Goal: Task Accomplishment & Management: Manage account settings

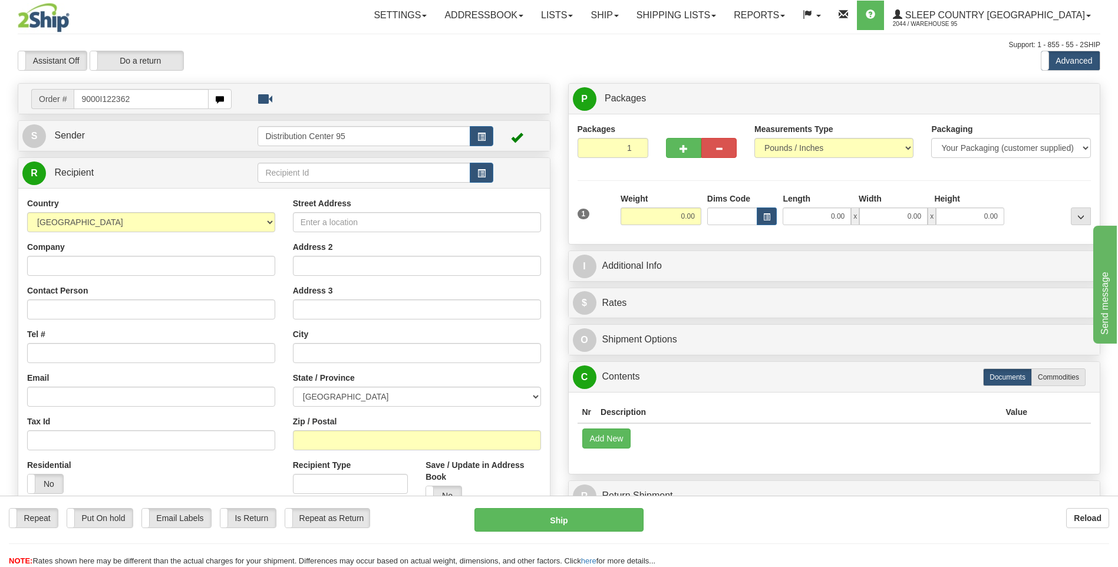
type input "9000I122362"
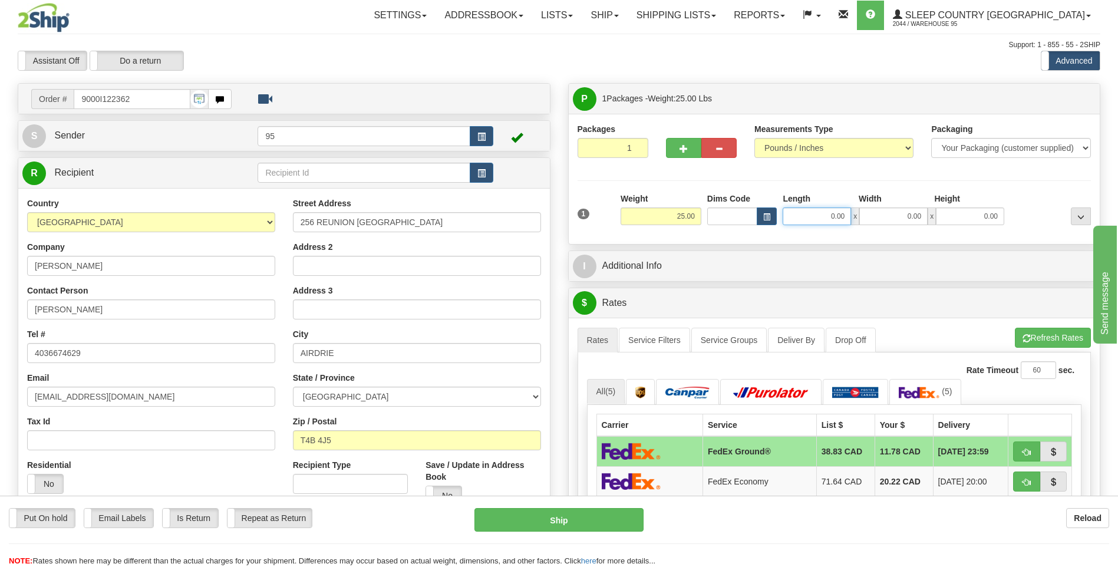
click at [843, 214] on input "0.00" at bounding box center [817, 216] width 68 height 18
type input "39.00"
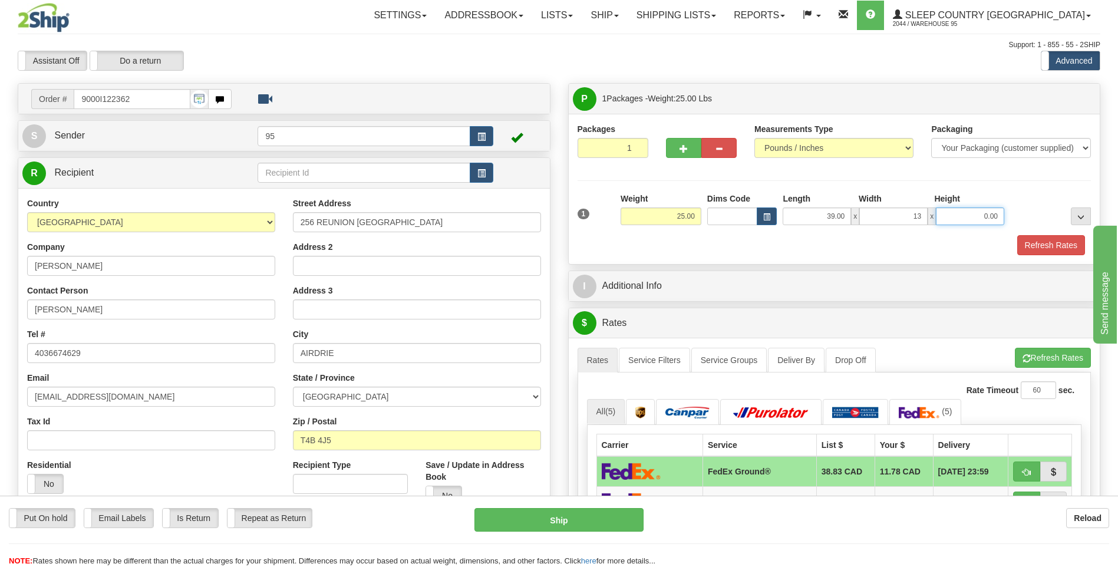
type input "13.00"
click at [1054, 247] on button "Refresh Rates" at bounding box center [1051, 245] width 68 height 20
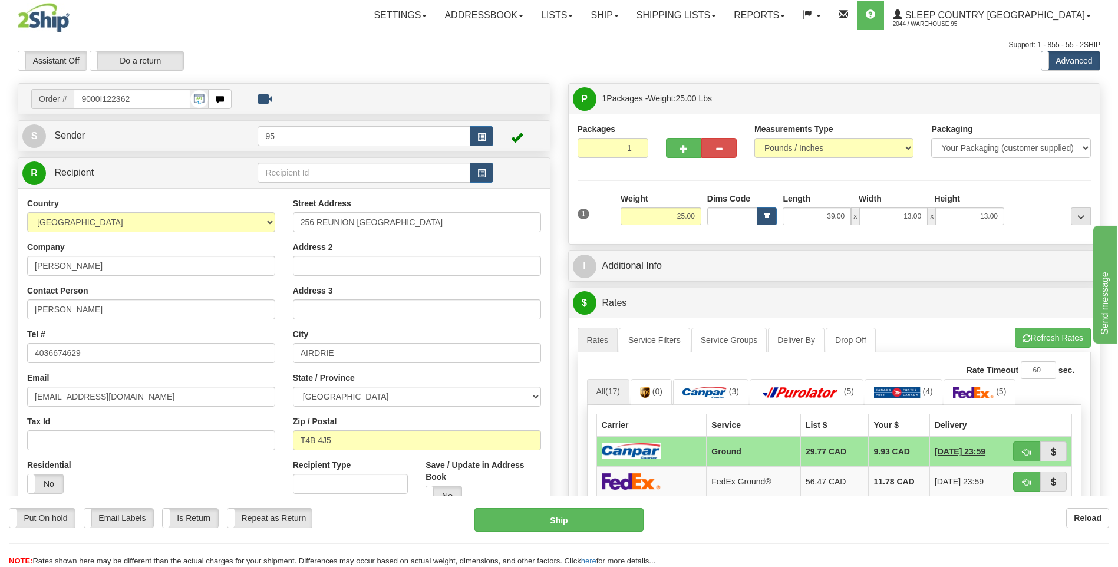
click at [688, 446] on td at bounding box center [651, 451] width 110 height 31
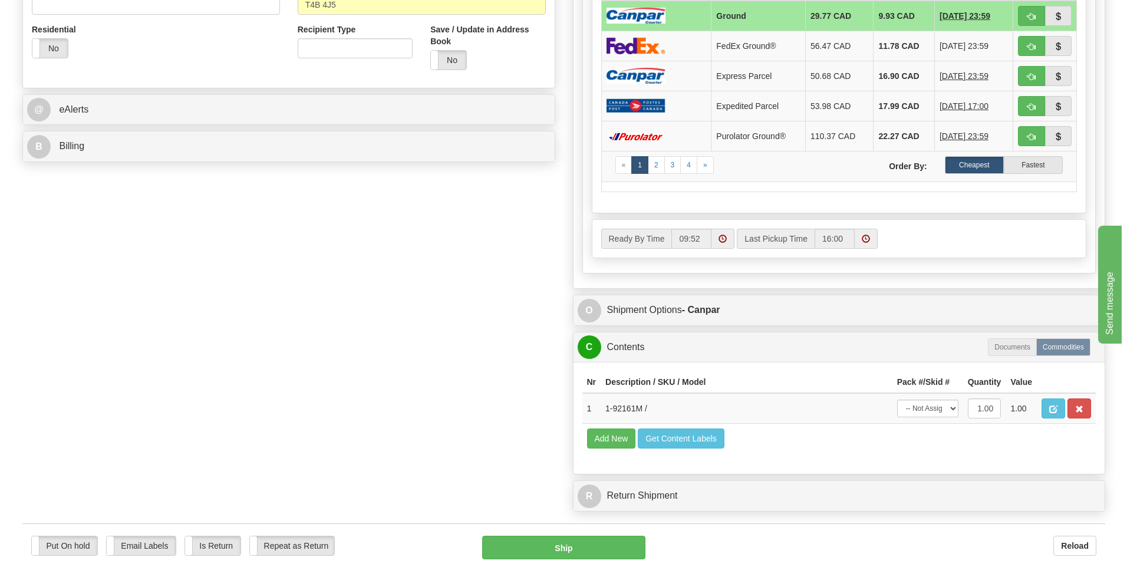
scroll to position [589, 0]
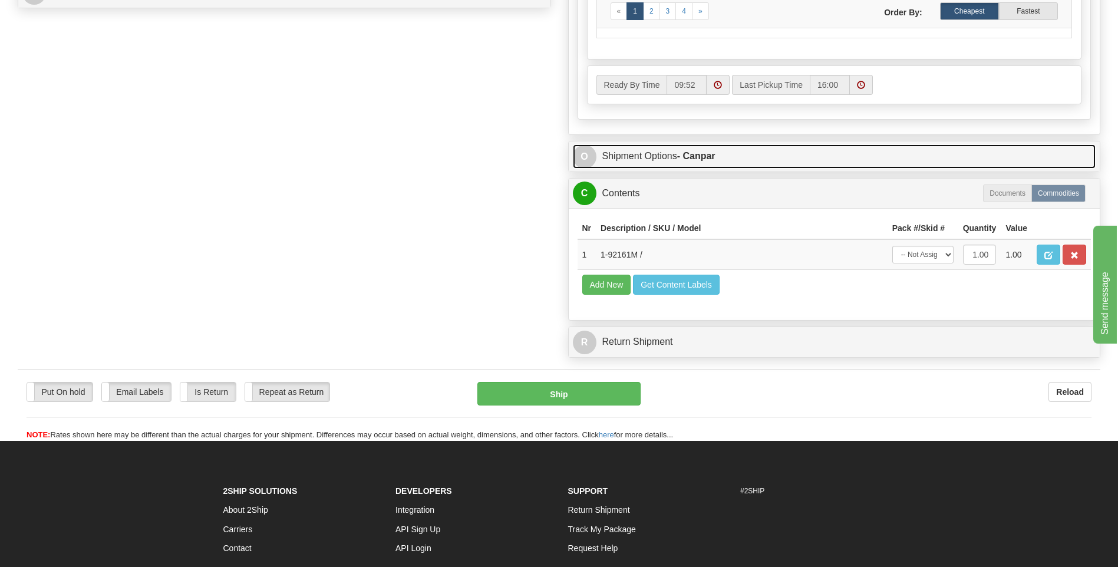
click at [618, 157] on link "O Shipment Options - Canpar" at bounding box center [834, 156] width 523 height 24
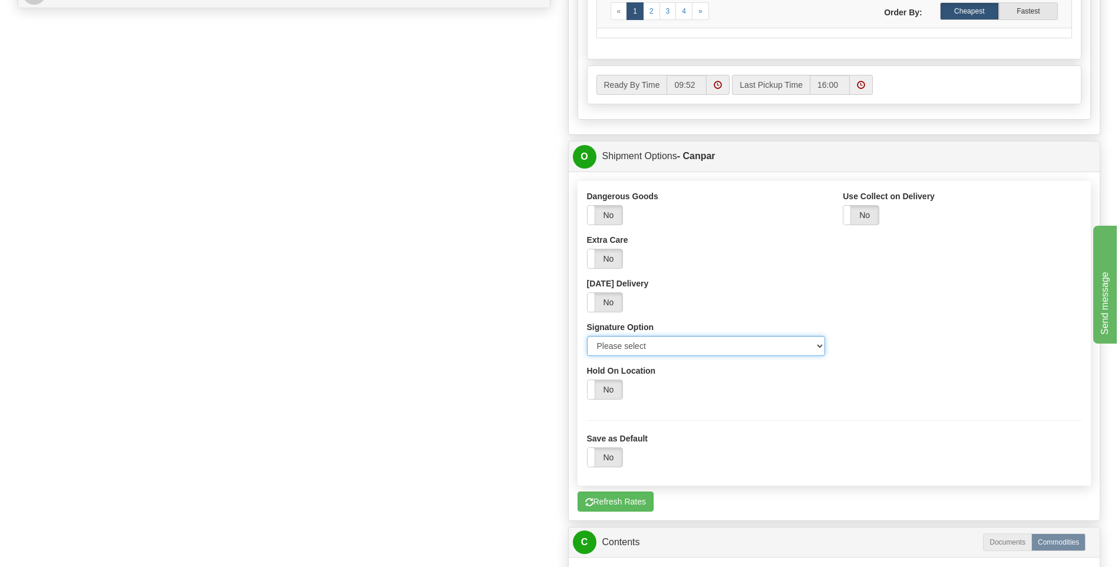
click at [819, 345] on select "Please select No Signature Required Signature Required Adult Signature" at bounding box center [706, 346] width 239 height 20
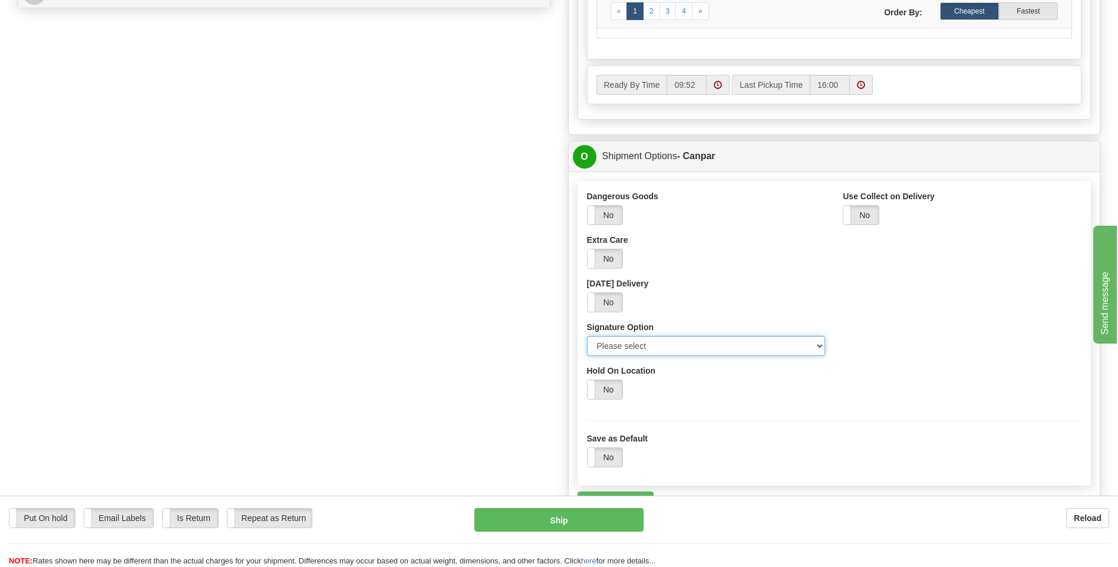
select select "3"
click at [587, 336] on select "Please select No Signature Required Signature Required Adult Signature" at bounding box center [706, 346] width 239 height 20
click at [556, 520] on button "Ship" at bounding box center [558, 520] width 169 height 24
type input "1"
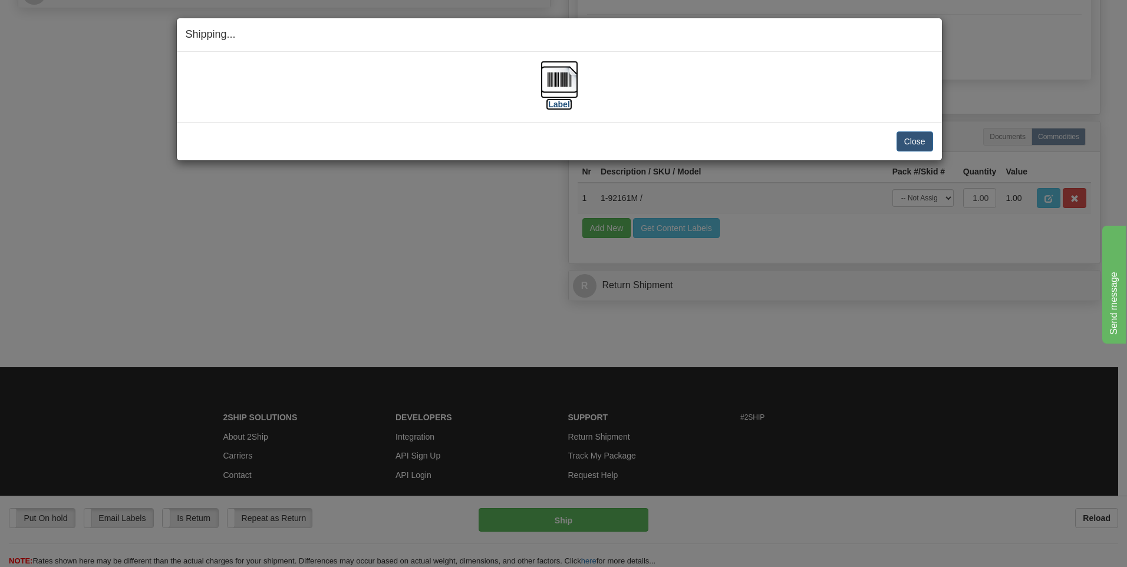
click at [552, 84] on img at bounding box center [559, 80] width 38 height 38
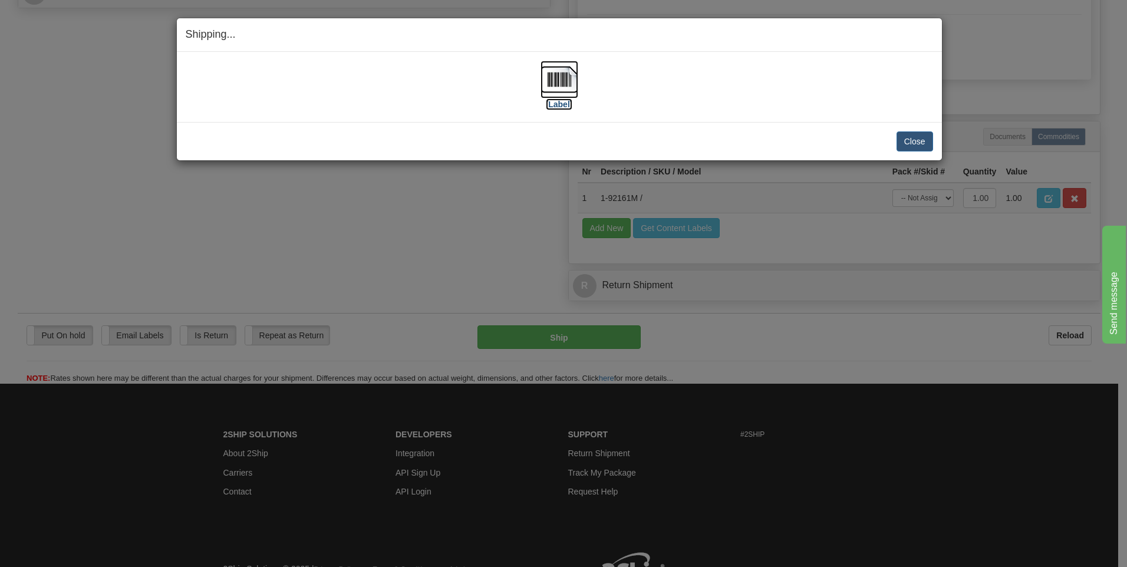
click at [559, 77] on img at bounding box center [559, 80] width 38 height 38
click at [907, 146] on button "Close" at bounding box center [914, 141] width 37 height 20
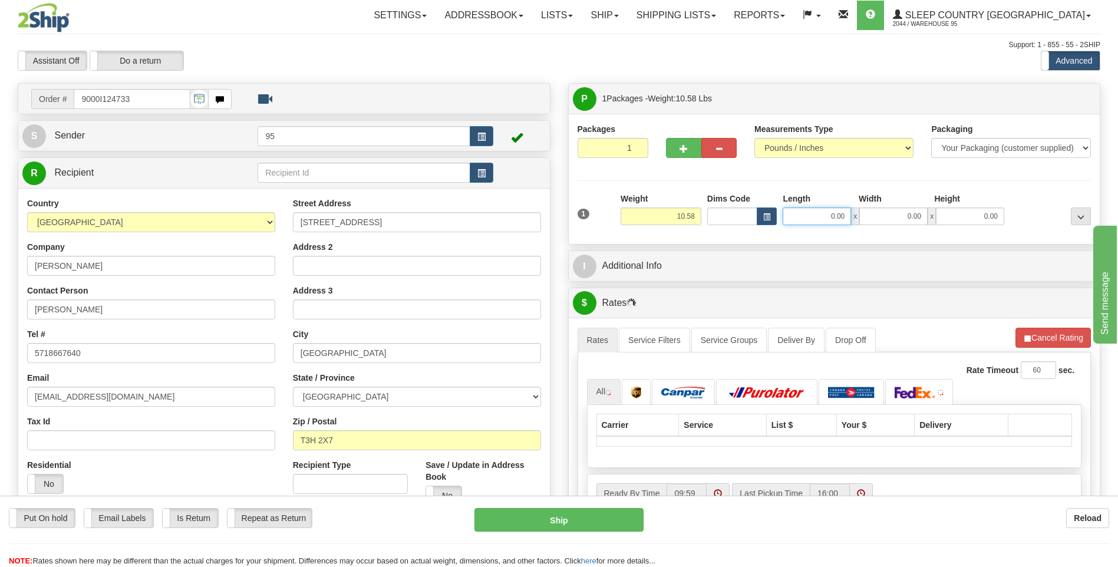
drag, startPoint x: 844, startPoint y: 216, endPoint x: 741, endPoint y: 226, distance: 103.7
click at [741, 226] on div "1 Weight 10.58 Dims Code x x" at bounding box center [835, 214] width 520 height 42
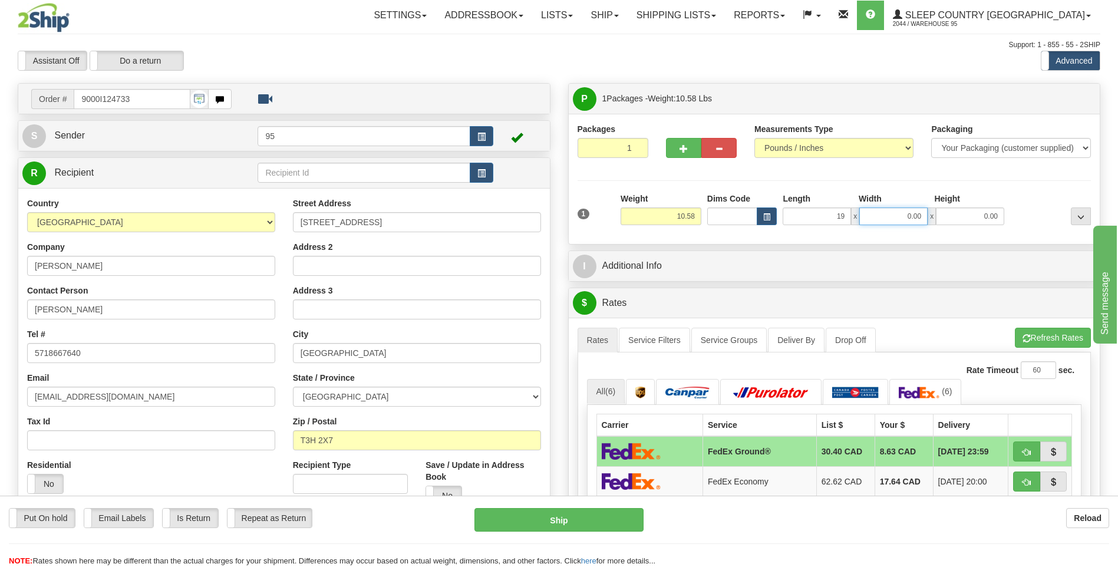
type input "19.00"
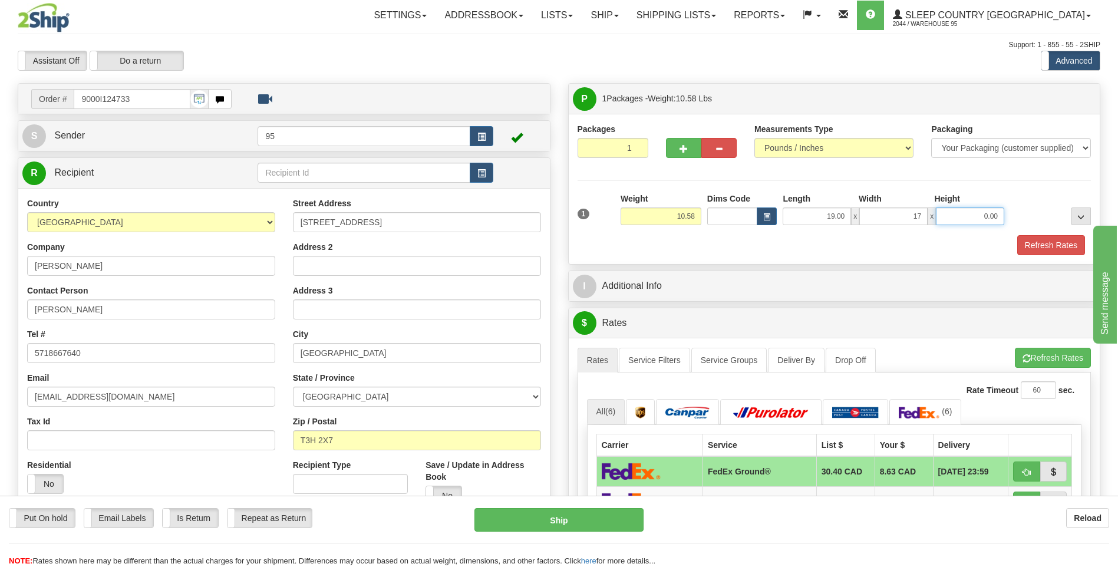
type input "17.00"
type input "7"
type input "8"
type input "9.00"
click at [1052, 240] on button "Refresh Rates" at bounding box center [1051, 245] width 68 height 20
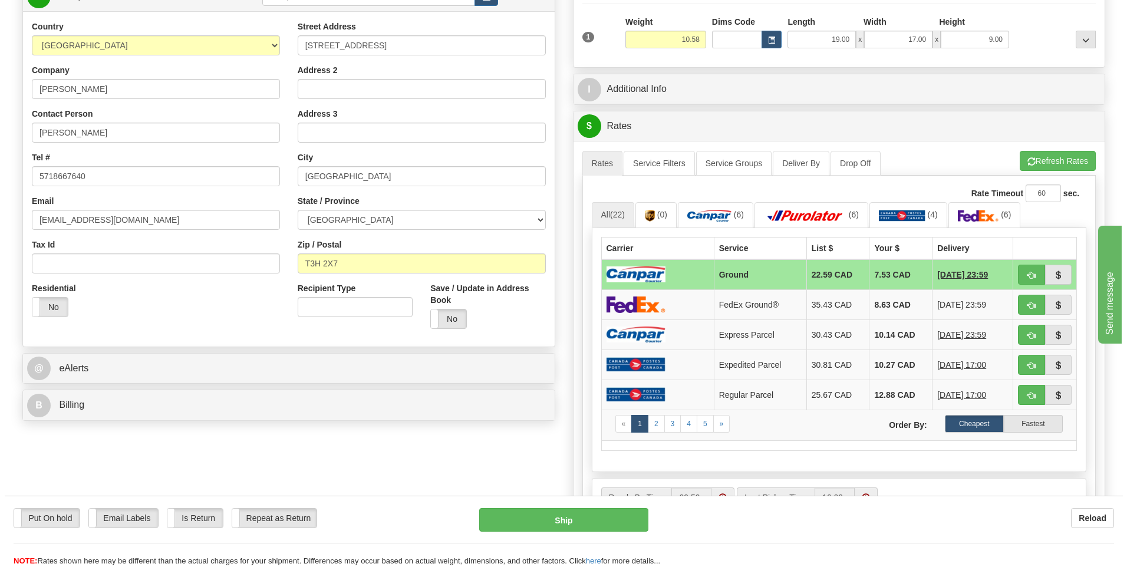
scroll to position [236, 0]
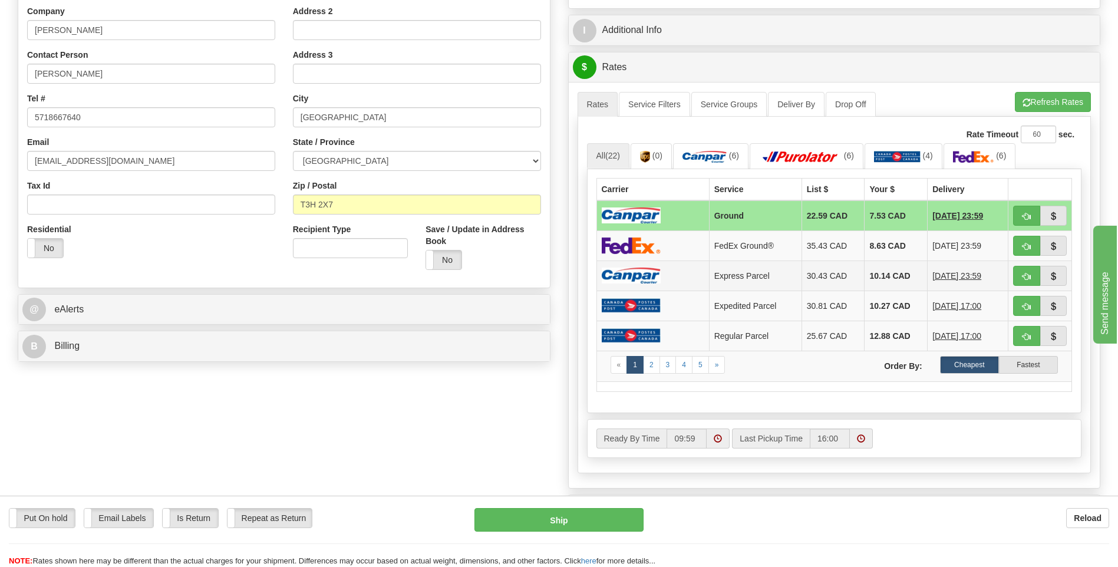
click at [635, 279] on img at bounding box center [631, 276] width 59 height 16
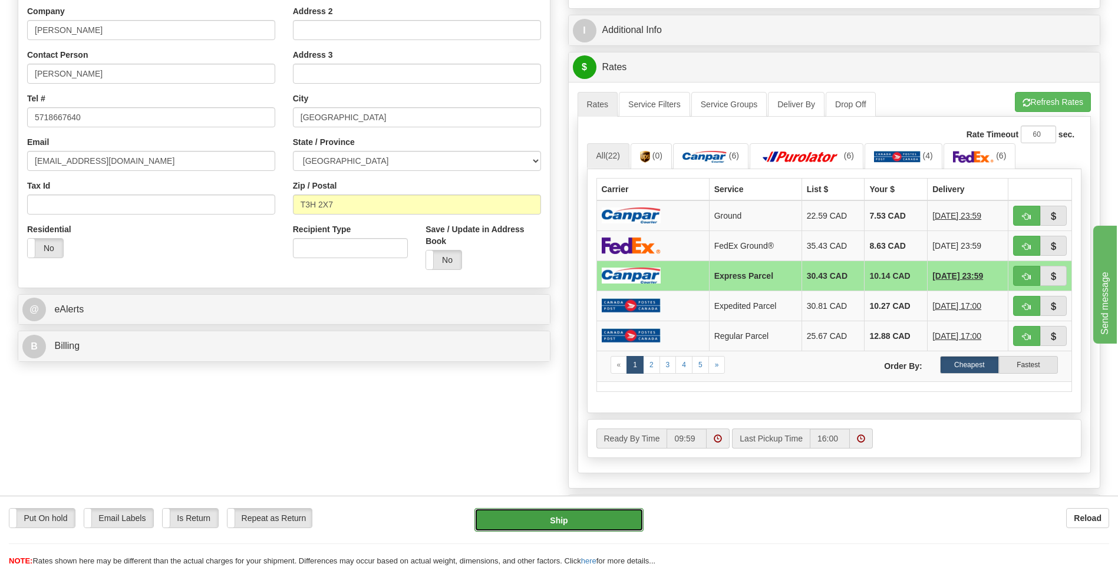
click at [525, 518] on button "Ship" at bounding box center [558, 520] width 169 height 24
type input "E"
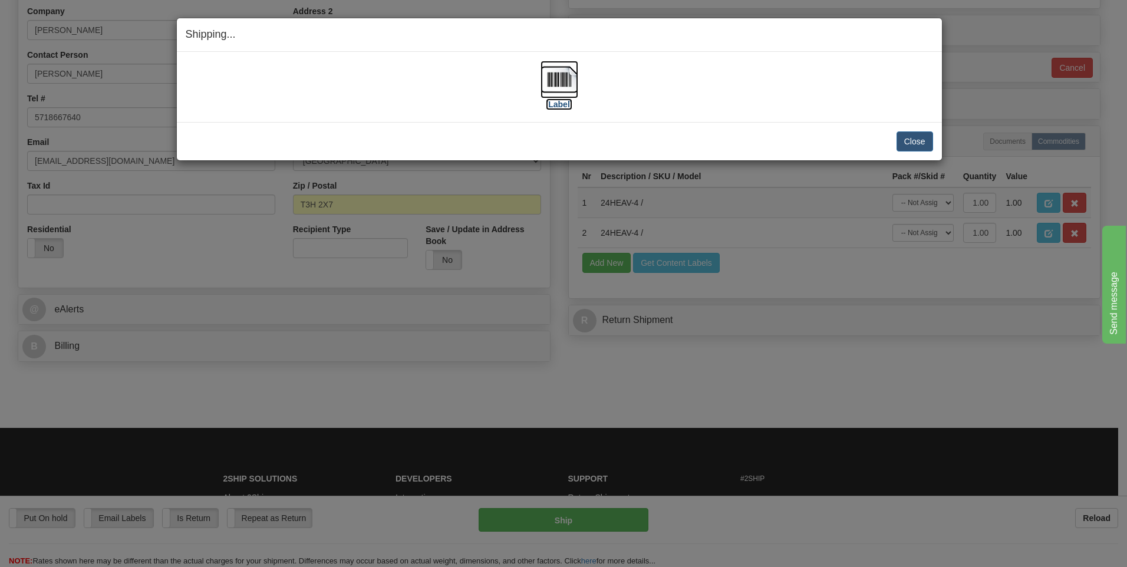
click at [553, 89] on img at bounding box center [559, 80] width 38 height 38
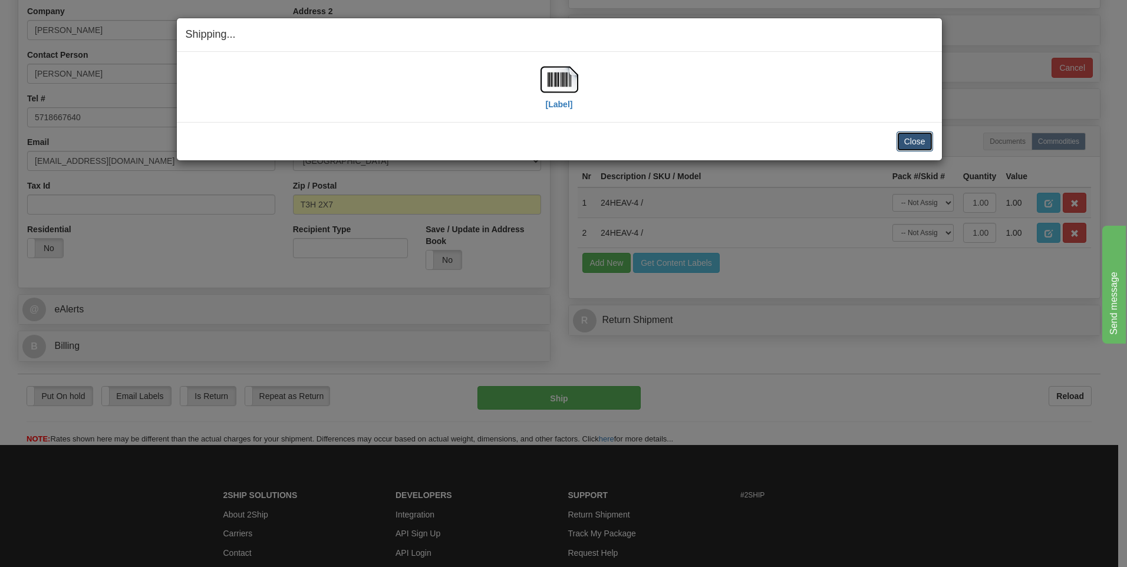
click at [925, 145] on button "Close" at bounding box center [914, 141] width 37 height 20
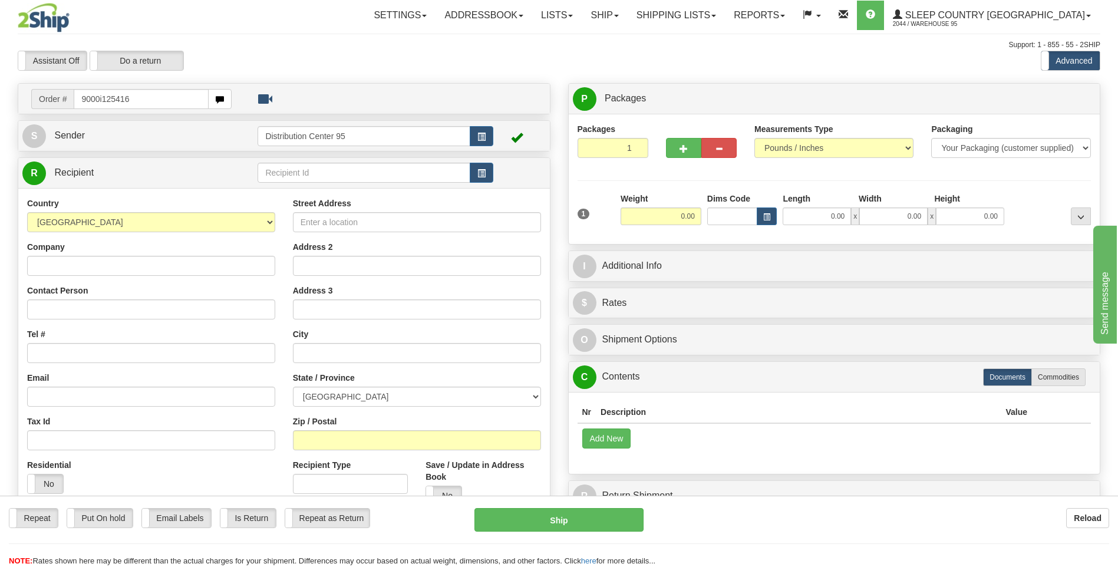
type input "9000i125416"
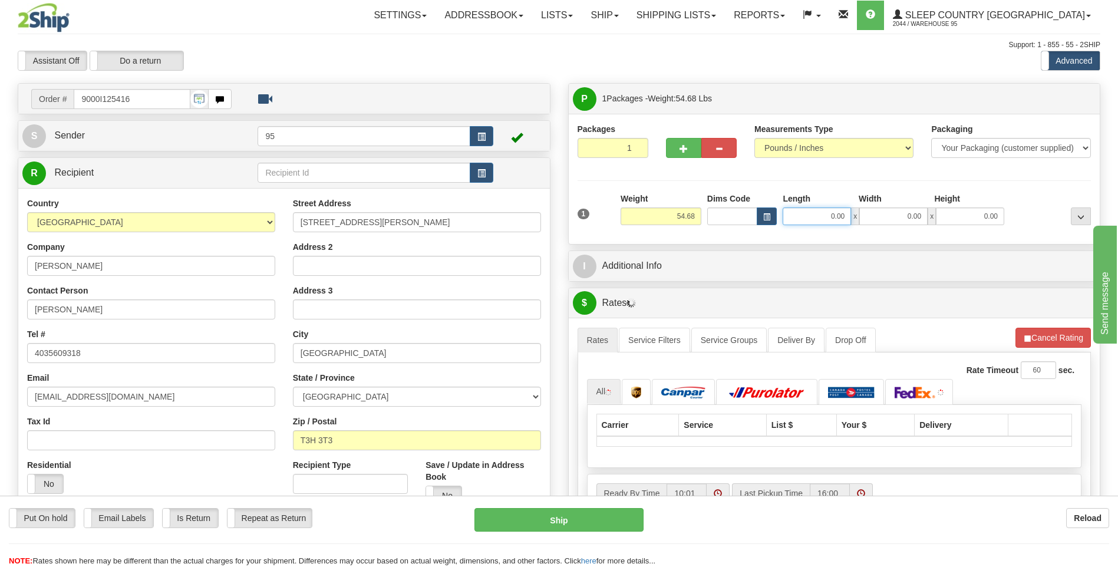
drag, startPoint x: 844, startPoint y: 213, endPoint x: 674, endPoint y: 239, distance: 172.8
click at [674, 239] on div "Packages 1 1 Measurements Type" at bounding box center [835, 179] width 532 height 130
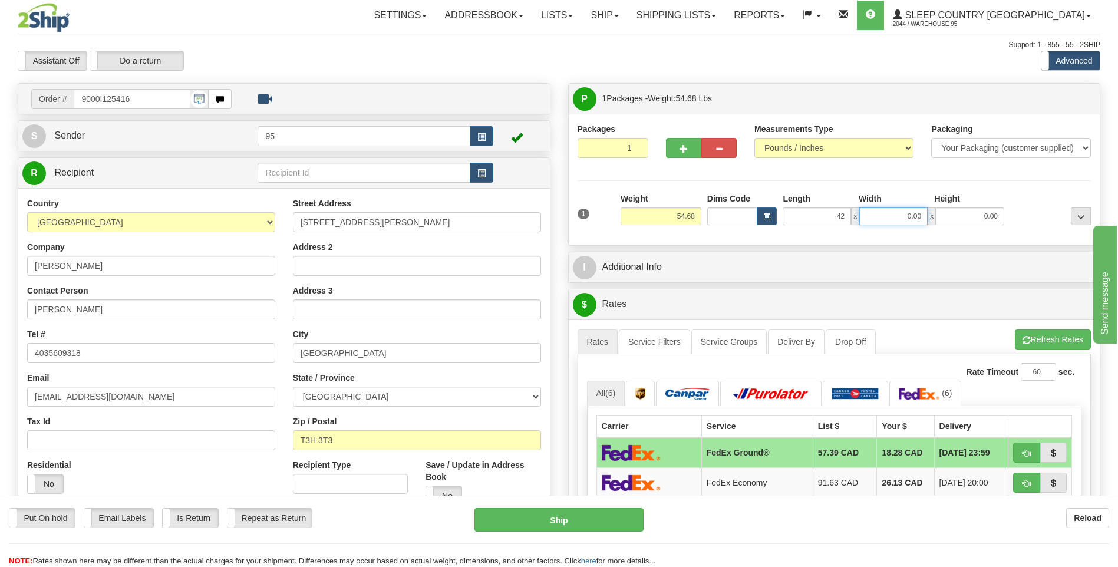
type input "42.00"
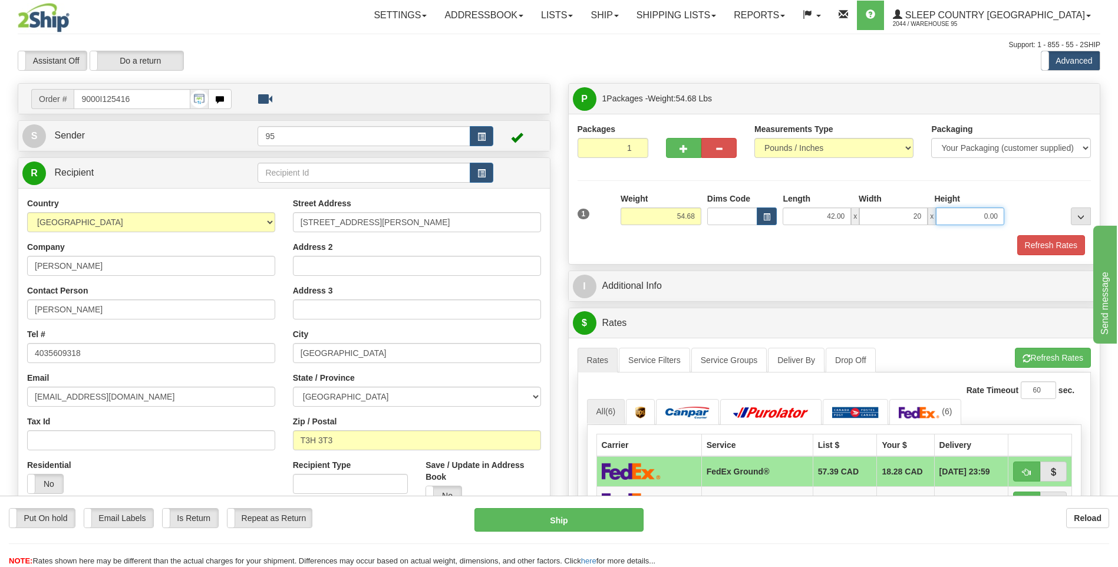
type input "20.00"
type input "0"
type input "20.00"
drag, startPoint x: 1057, startPoint y: 247, endPoint x: 1035, endPoint y: 245, distance: 22.0
click at [1055, 246] on button "Refresh Rates" at bounding box center [1051, 245] width 68 height 20
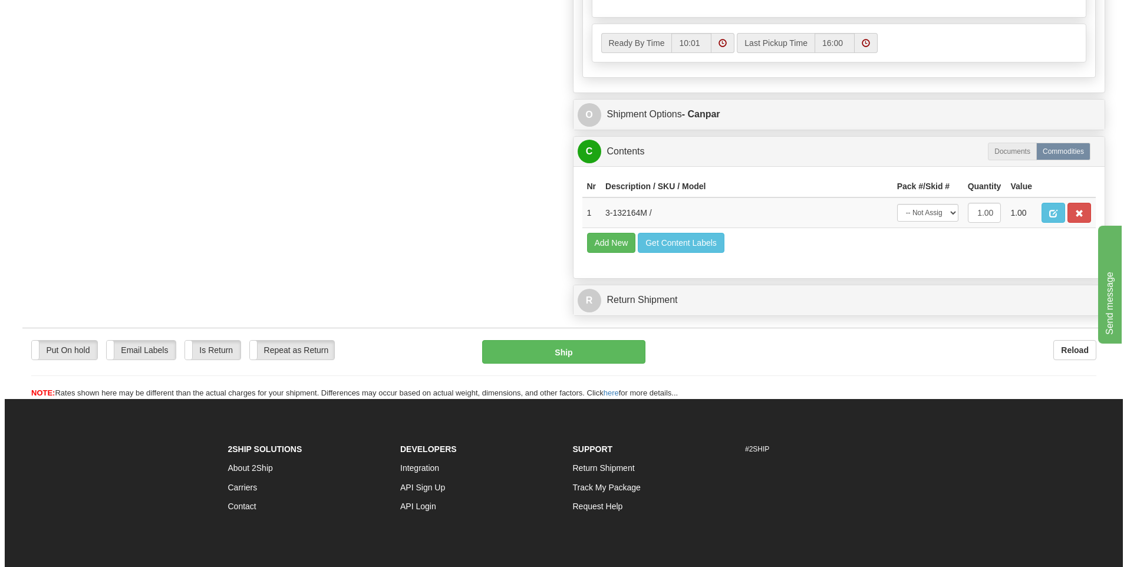
scroll to position [648, 0]
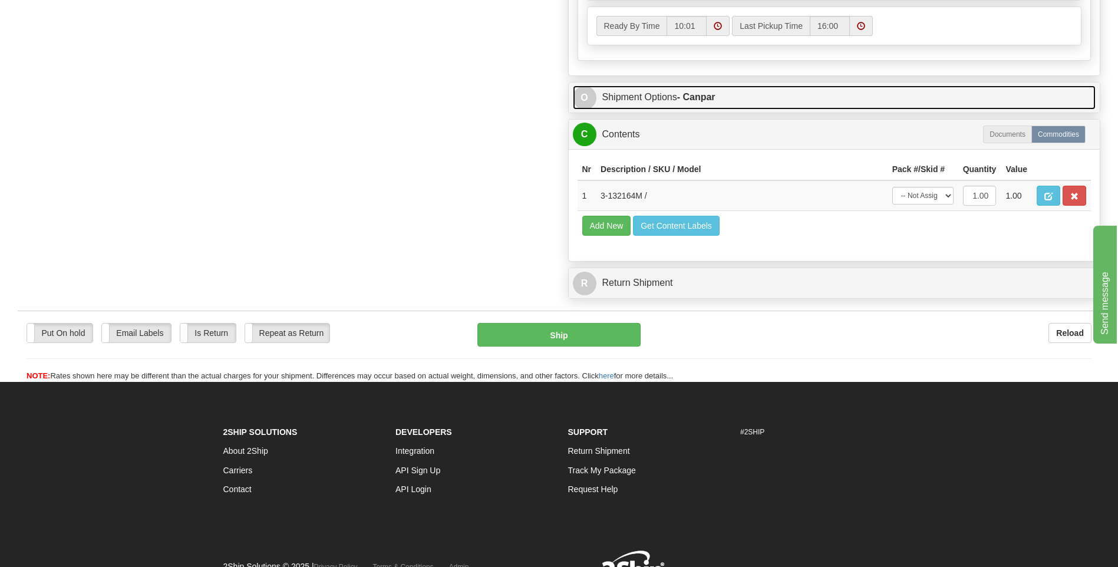
click at [702, 97] on strong "- Canpar" at bounding box center [696, 97] width 38 height 10
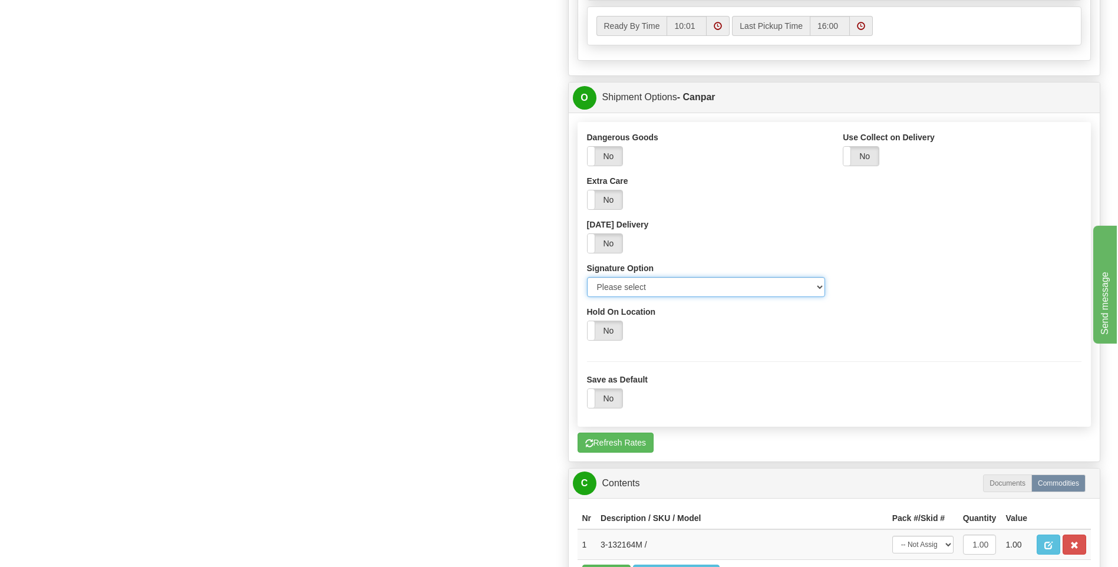
drag, startPoint x: 817, startPoint y: 286, endPoint x: 727, endPoint y: 299, distance: 91.7
click at [816, 286] on select "Please select No Signature Required Signature Required Adult Signature" at bounding box center [706, 287] width 239 height 20
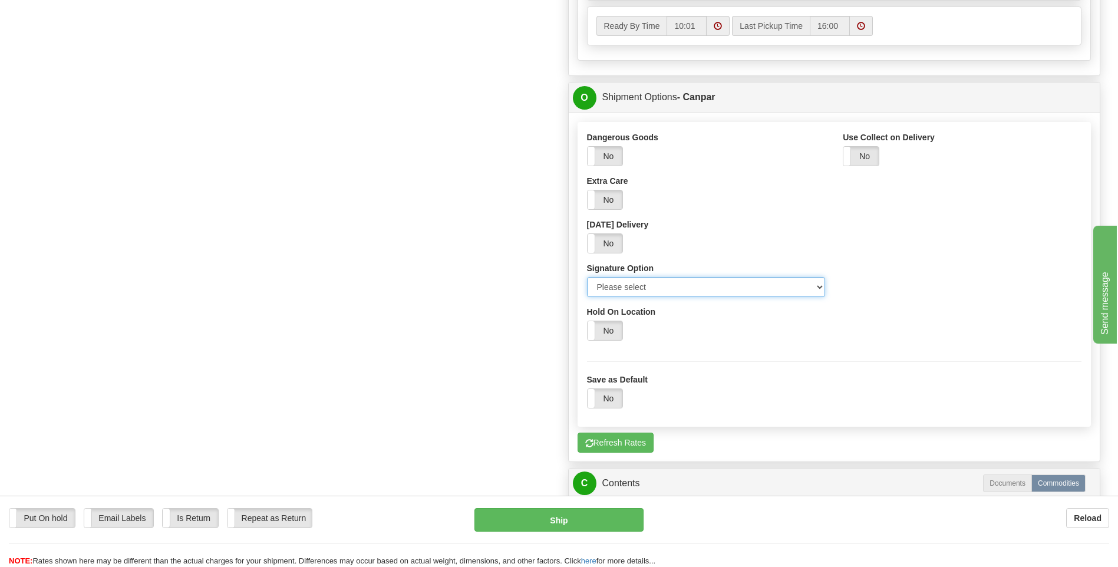
select select "3"
click at [587, 277] on select "Please select No Signature Required Signature Required Adult Signature" at bounding box center [706, 287] width 239 height 20
click at [513, 515] on button "Ship" at bounding box center [558, 520] width 169 height 24
type input "1"
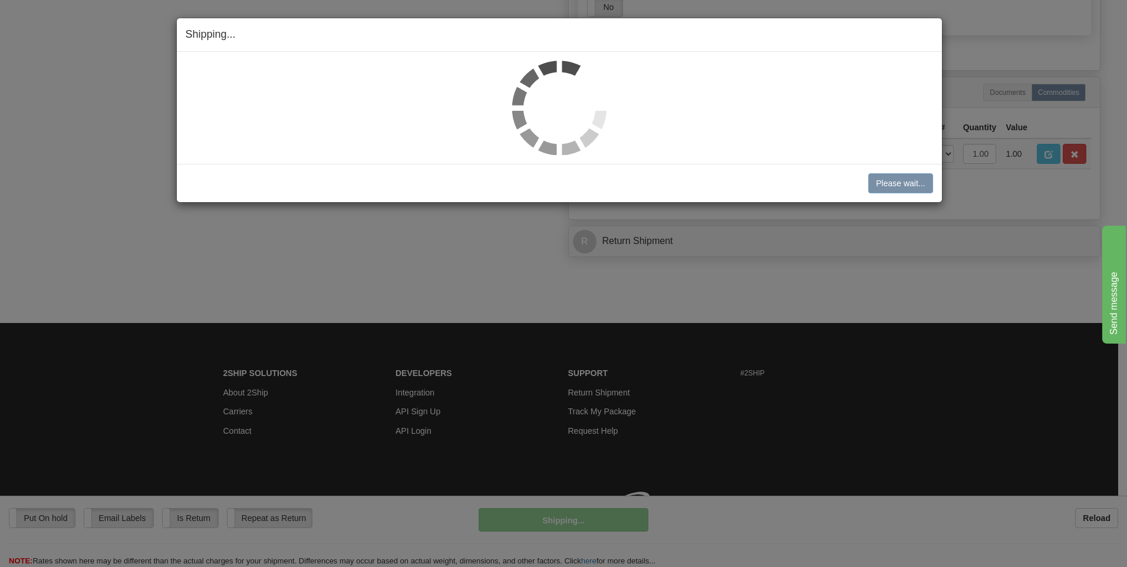
scroll to position [627, 0]
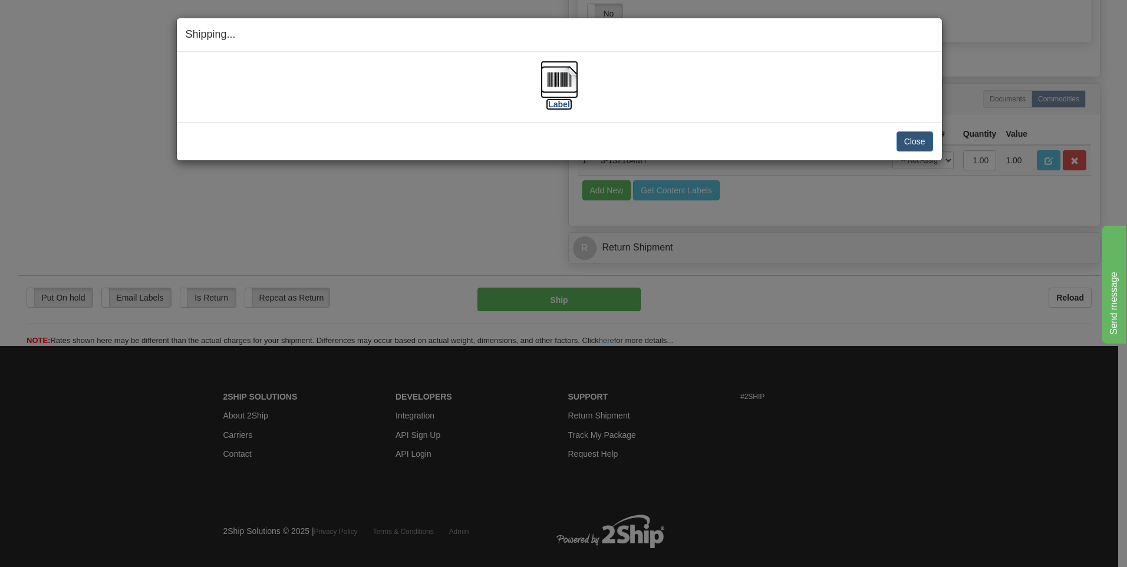
click at [567, 76] on img at bounding box center [559, 80] width 38 height 38
click at [918, 145] on button "Close" at bounding box center [914, 141] width 37 height 20
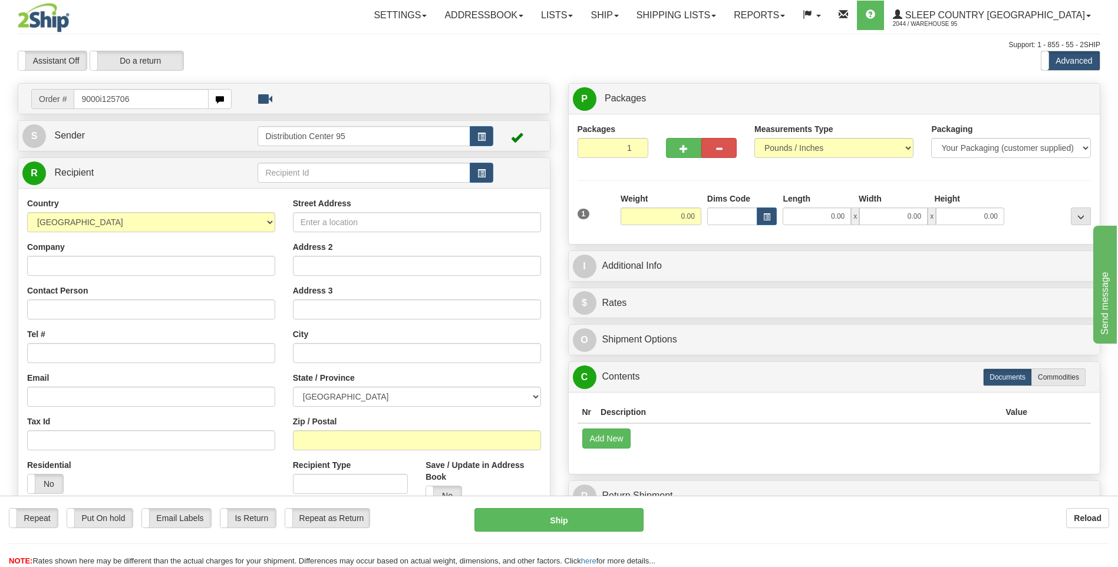
type input "9000i125706"
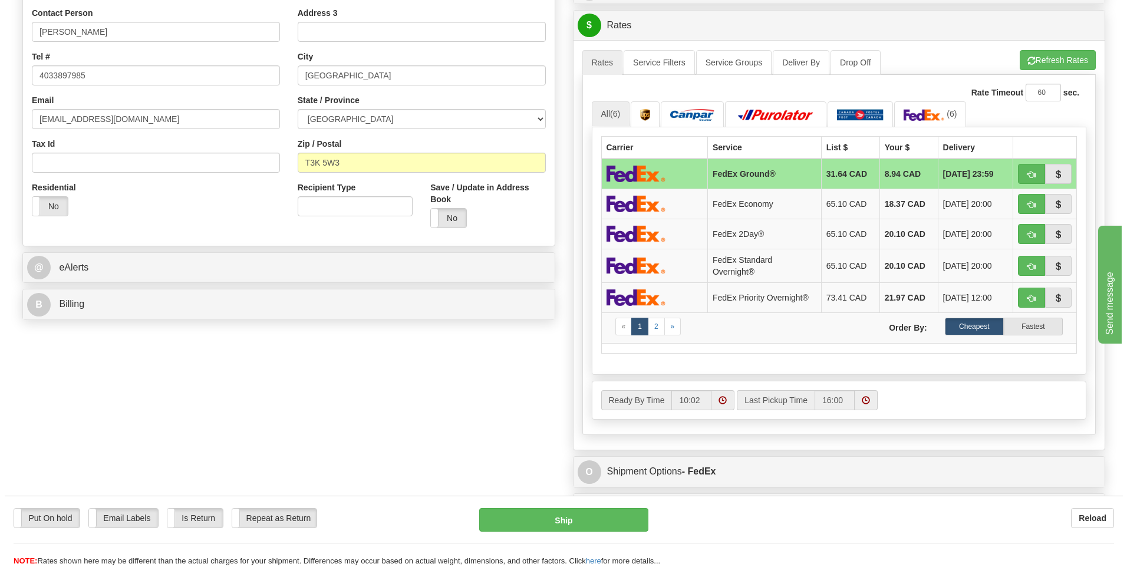
scroll to position [118, 0]
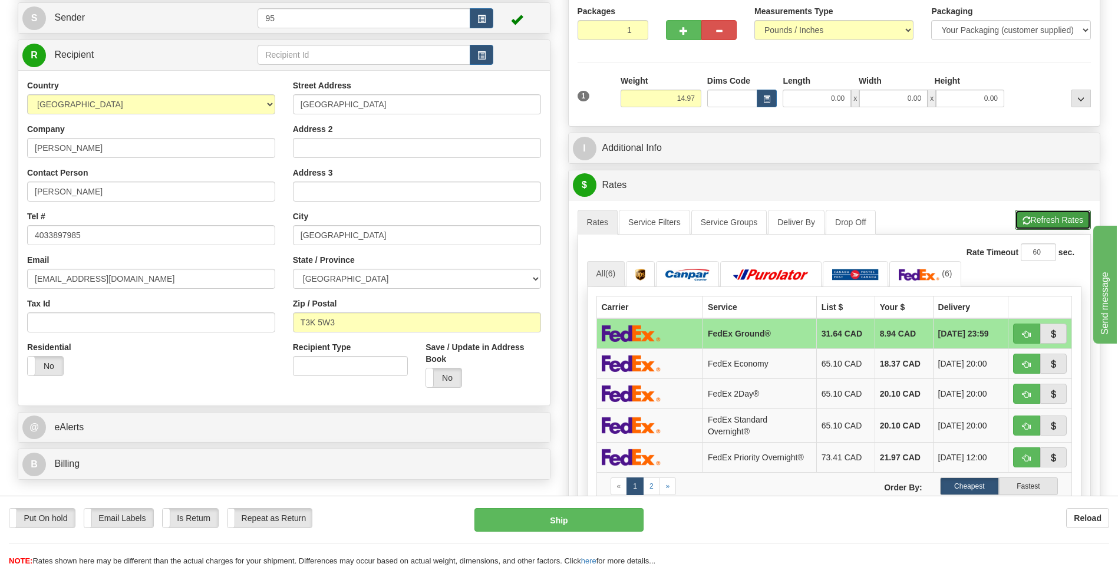
drag, startPoint x: 1084, startPoint y: 219, endPoint x: 1038, endPoint y: 211, distance: 46.6
click at [1082, 218] on button "Refresh Rates" at bounding box center [1053, 220] width 76 height 20
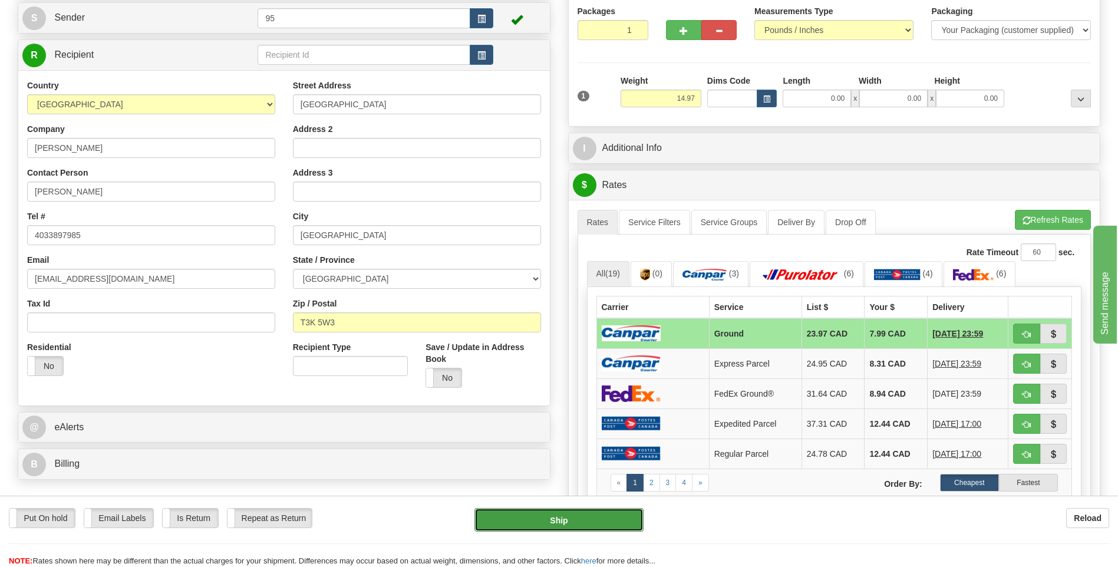
click at [528, 520] on button "Ship" at bounding box center [558, 520] width 169 height 24
type input "1"
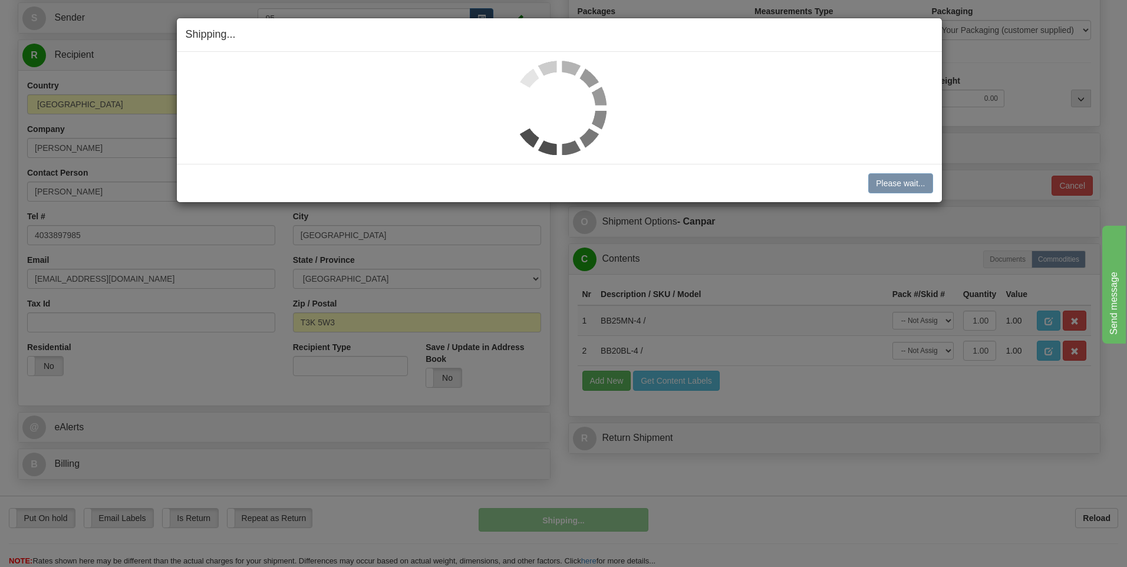
click at [642, 190] on div "Please wait... Cancel" at bounding box center [559, 183] width 747 height 20
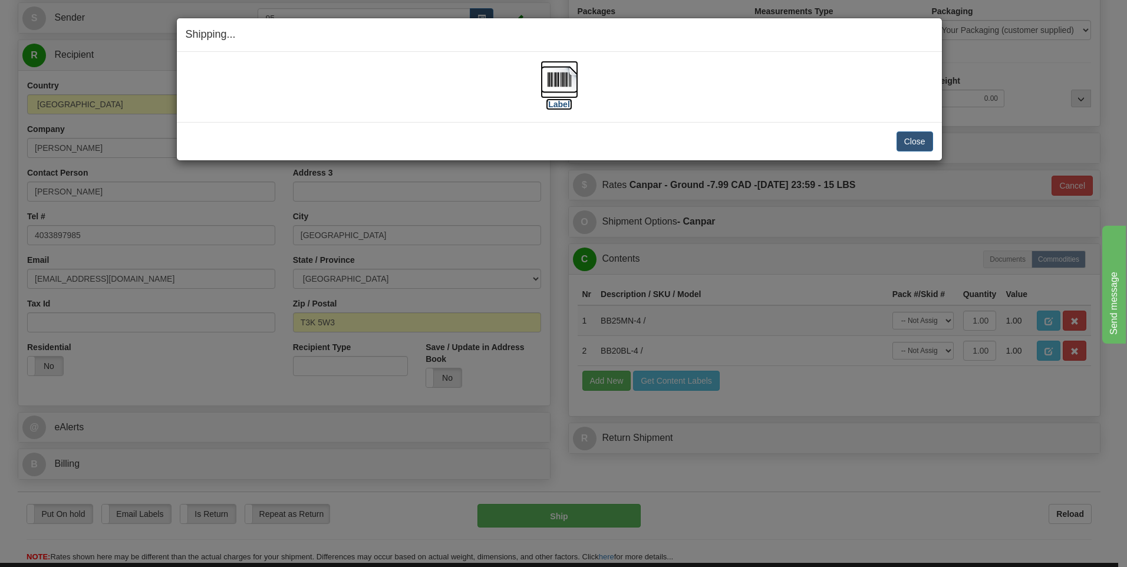
click at [552, 80] on img at bounding box center [559, 80] width 38 height 38
click at [926, 142] on button "Close" at bounding box center [914, 141] width 37 height 20
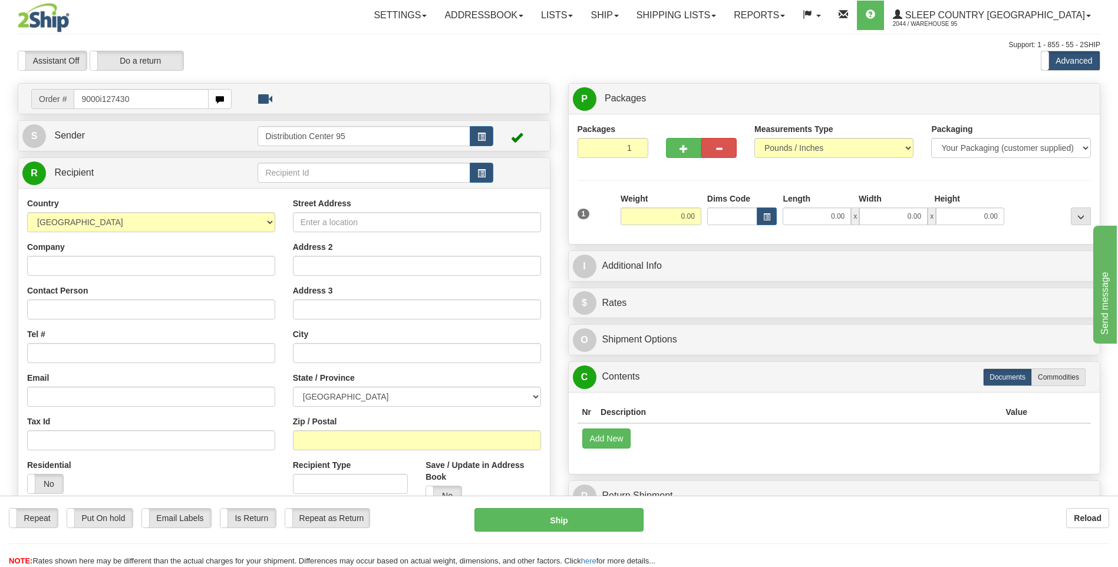
type input "9000i127430"
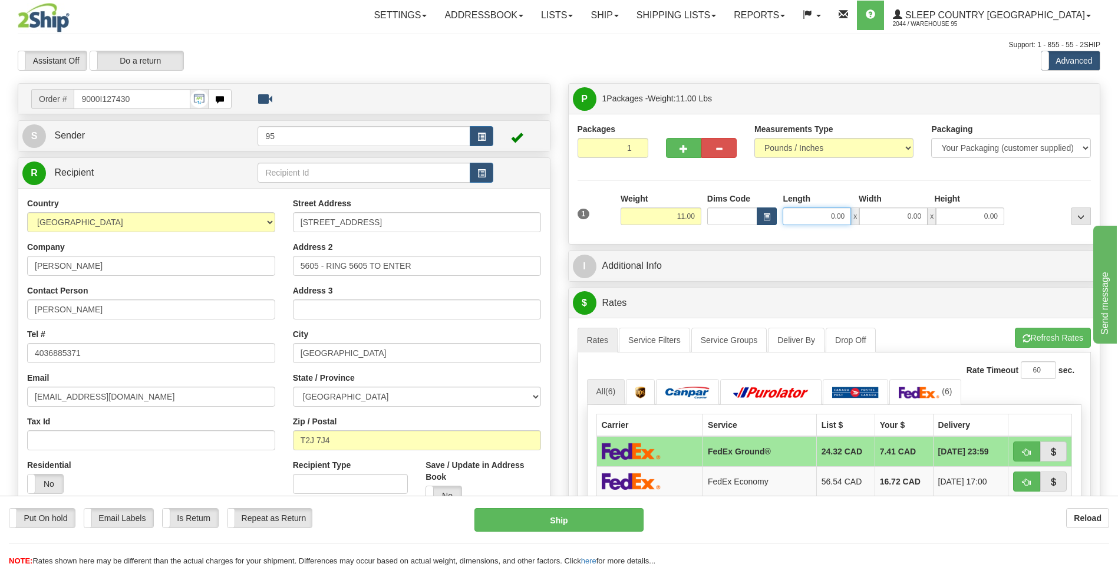
drag, startPoint x: 851, startPoint y: 217, endPoint x: 767, endPoint y: 210, distance: 84.6
click at [767, 210] on div "Dims Code Length Width Height x" at bounding box center [855, 209] width 303 height 32
type input "17.00"
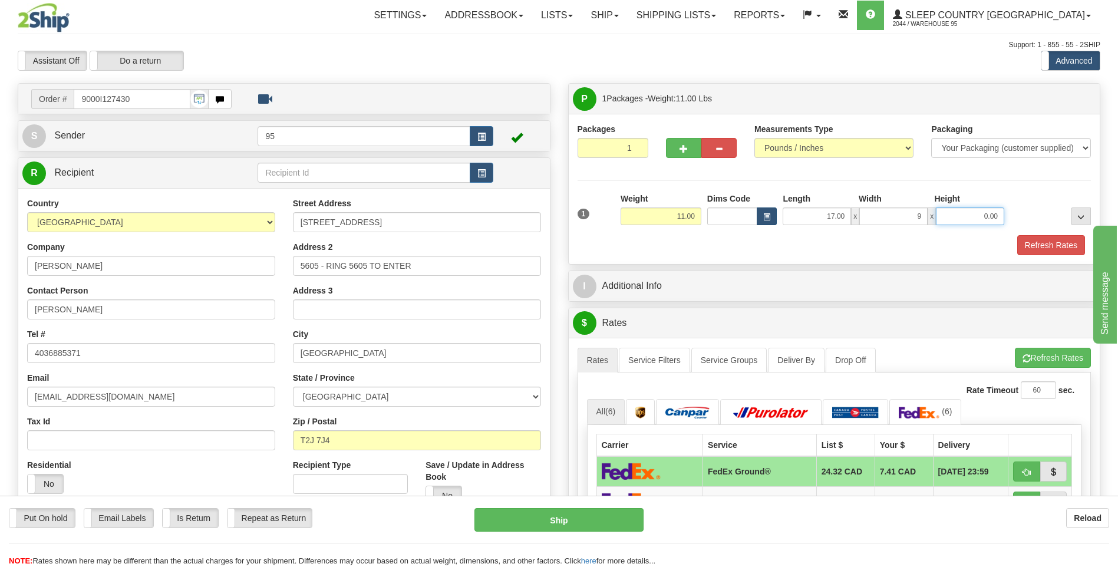
type input "9.00"
type input "17.00"
drag, startPoint x: 1054, startPoint y: 240, endPoint x: 1012, endPoint y: 240, distance: 42.4
click at [1053, 240] on button "Refresh Rates" at bounding box center [1051, 245] width 68 height 20
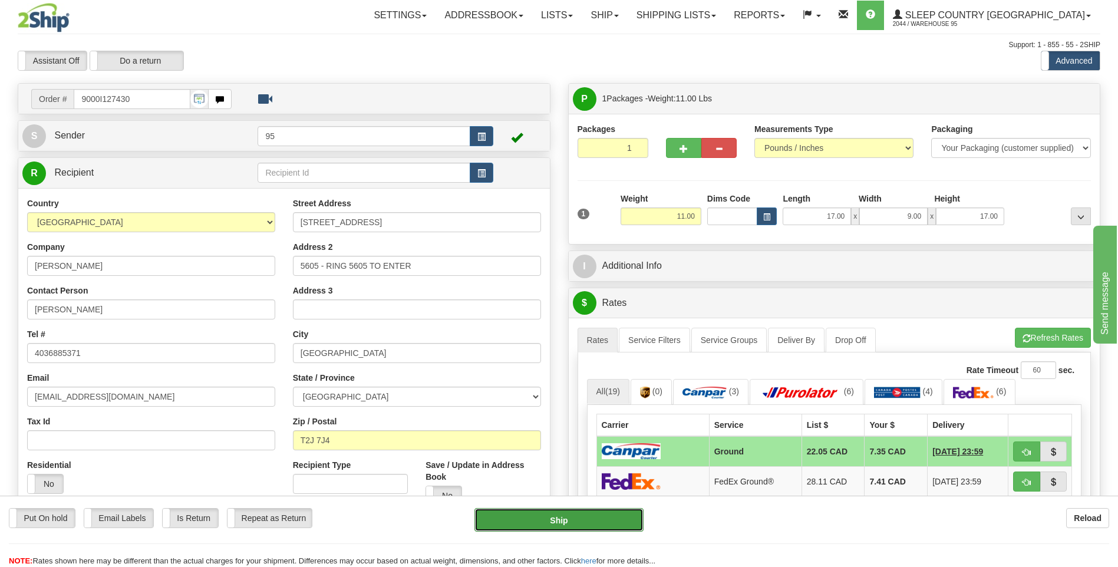
click at [572, 523] on button "Ship" at bounding box center [558, 520] width 169 height 24
type input "1"
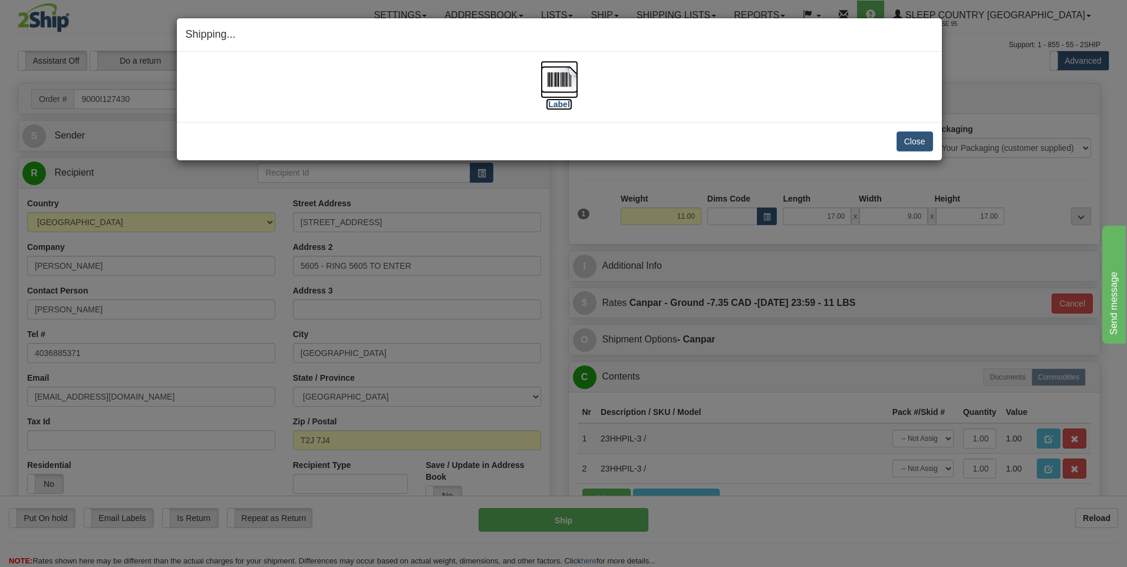
click at [558, 80] on img at bounding box center [559, 80] width 38 height 38
drag, startPoint x: 917, startPoint y: 143, endPoint x: 855, endPoint y: 138, distance: 62.6
click at [915, 142] on button "Close" at bounding box center [914, 141] width 37 height 20
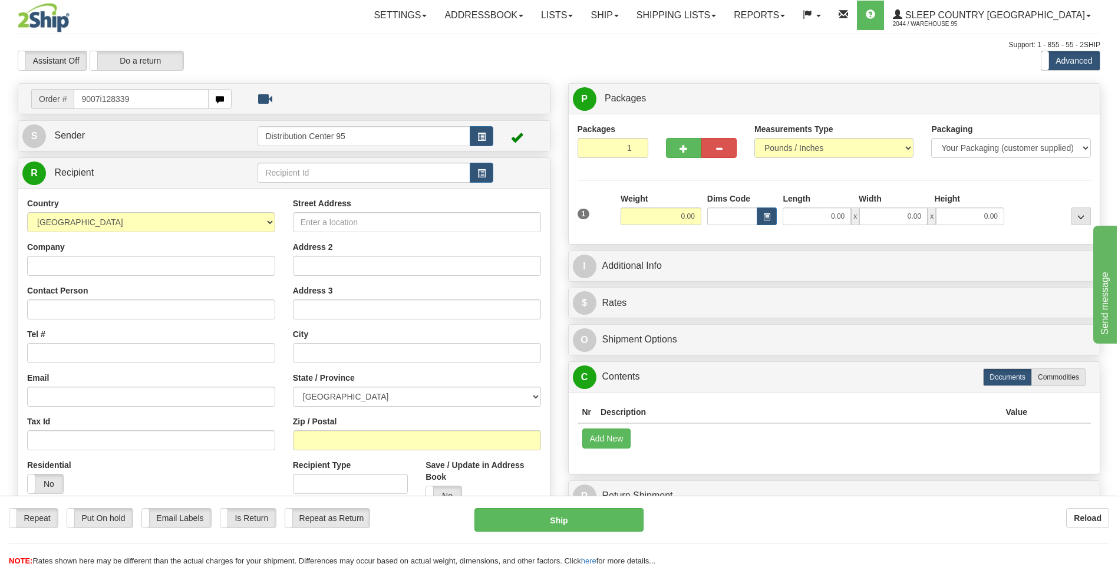
type input "9007i128339"
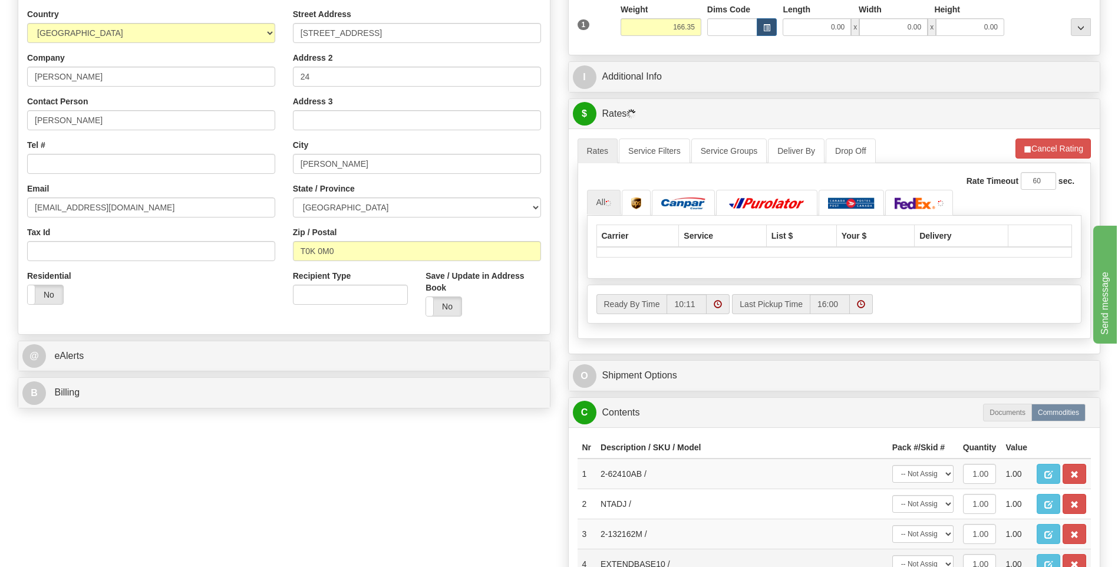
scroll to position [471, 0]
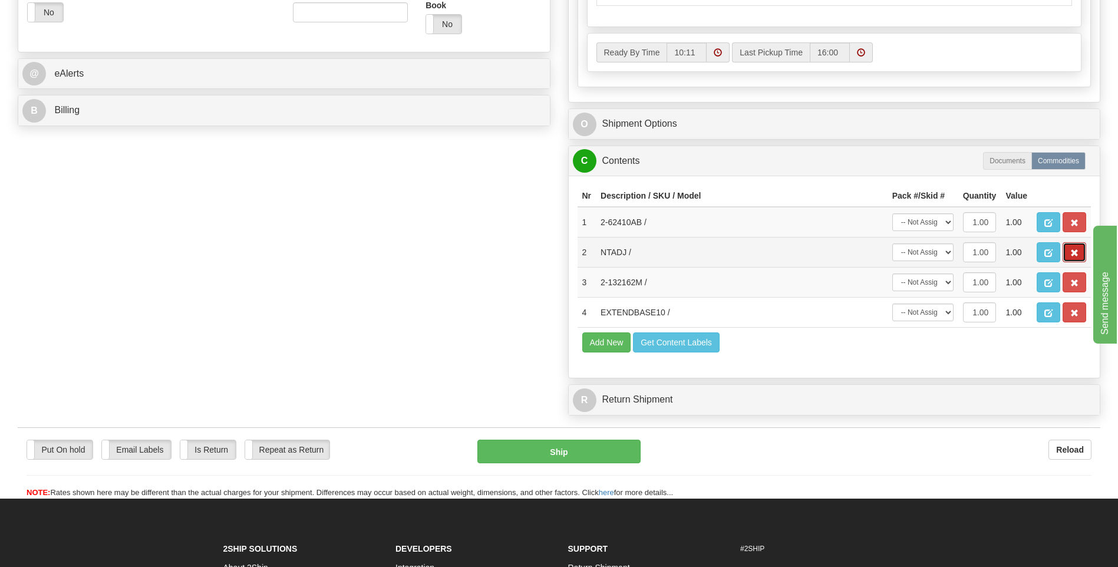
drag, startPoint x: 1072, startPoint y: 252, endPoint x: 1082, endPoint y: 262, distance: 13.8
click at [1072, 252] on span "button" at bounding box center [1074, 253] width 8 height 8
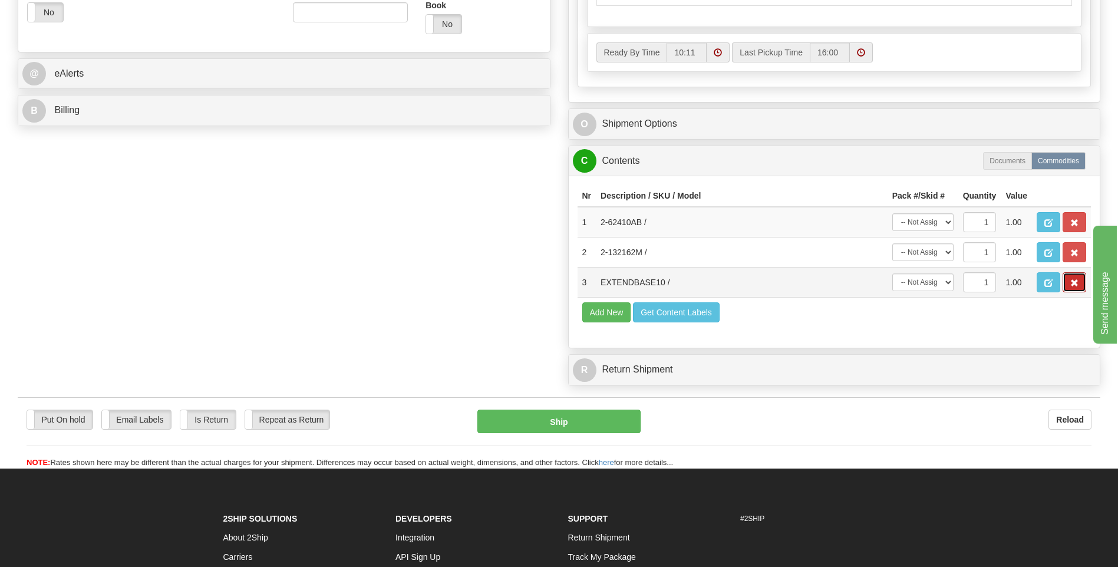
click at [1077, 285] on span "button" at bounding box center [1074, 283] width 8 height 8
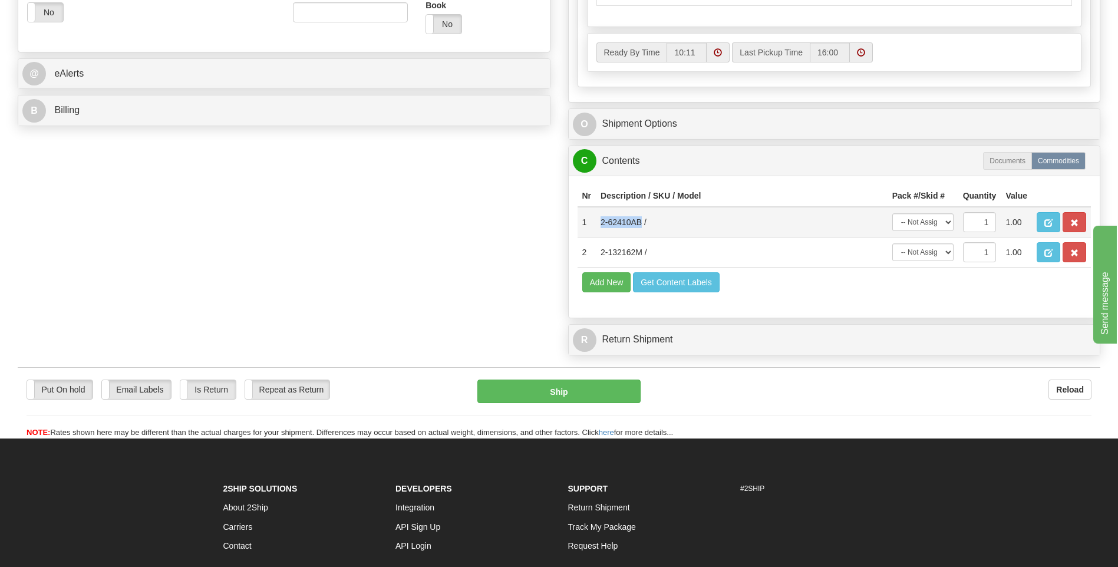
drag, startPoint x: 642, startPoint y: 222, endPoint x: 590, endPoint y: 225, distance: 51.9
click at [590, 225] on tr "1 2-62410AB / -- Not Assigned -- Package 1 1 1.00" at bounding box center [834, 222] width 514 height 31
copy tr "2-62410AB"
click at [1043, 62] on div "Ready By Time 10:11 Last Pickup Time 16:00" at bounding box center [834, 52] width 494 height 20
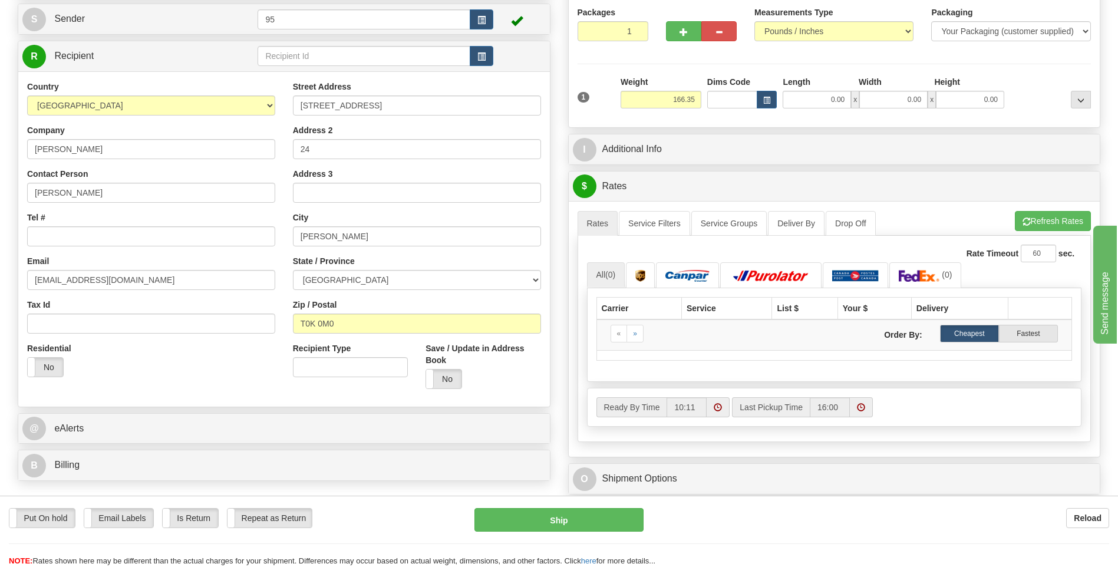
scroll to position [116, 0]
drag, startPoint x: 681, startPoint y: 31, endPoint x: 674, endPoint y: 45, distance: 15.3
click at [681, 31] on span "button" at bounding box center [683, 33] width 8 height 8
radio input "true"
type input "2"
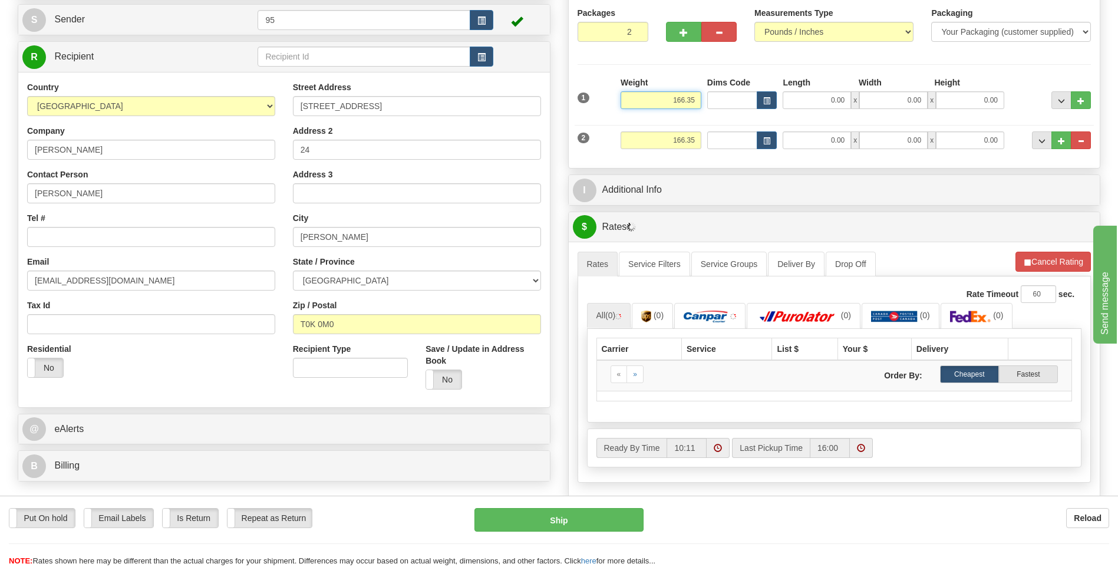
drag, startPoint x: 696, startPoint y: 100, endPoint x: 641, endPoint y: 104, distance: 55.0
click at [641, 104] on input "166.35" at bounding box center [660, 100] width 81 height 18
paste input "11.20"
drag, startPoint x: 696, startPoint y: 100, endPoint x: 660, endPoint y: 102, distance: 36.0
click at [660, 102] on input "111.20" at bounding box center [660, 100] width 81 height 18
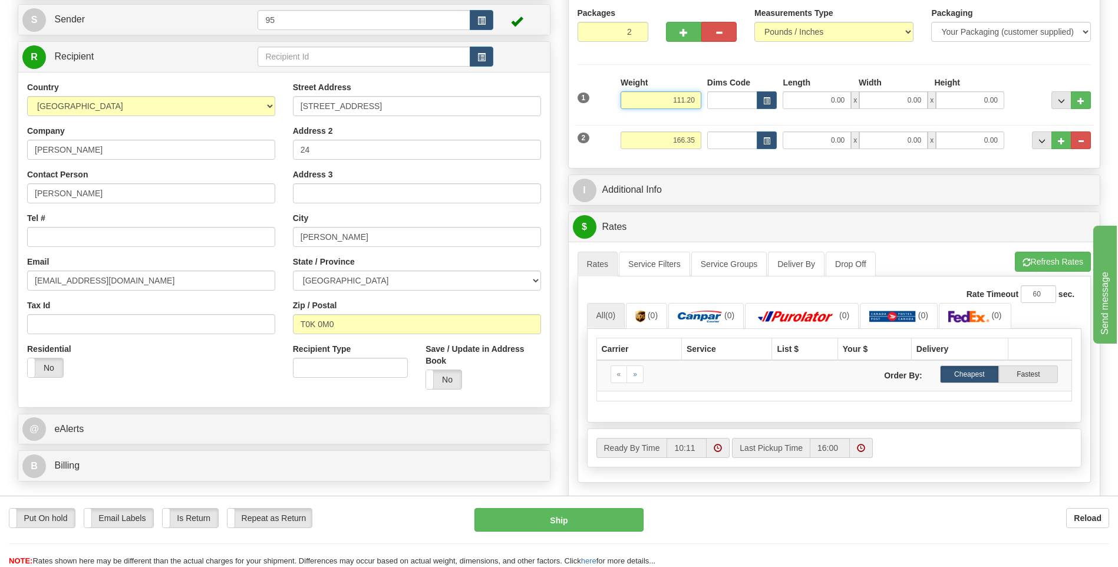
type input "111.20"
click at [613, 158] on div at bounding box center [835, 158] width 520 height 1
drag, startPoint x: 699, startPoint y: 140, endPoint x: 596, endPoint y: 138, distance: 103.1
click at [596, 138] on div "2 Weight 166.35 Dims Code Length Width 0.00" at bounding box center [835, 138] width 520 height 39
click at [687, 141] on input "5515" at bounding box center [660, 140] width 81 height 18
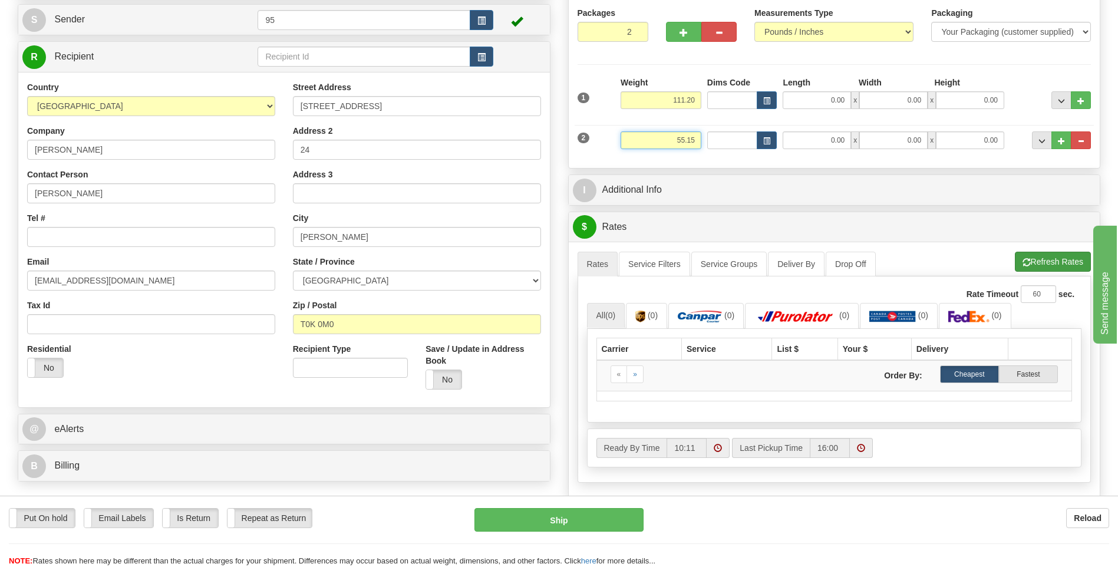
type input "55.15"
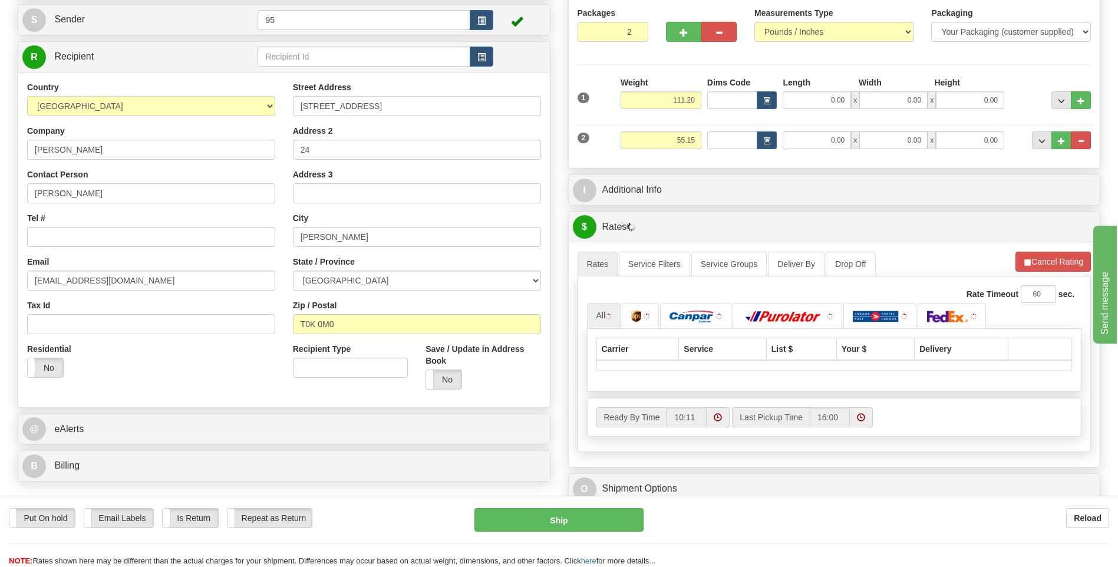
drag, startPoint x: 1032, startPoint y: 259, endPoint x: 646, endPoint y: 240, distance: 387.0
click at [1021, 257] on li "Refresh Rates Cancel Rating" at bounding box center [1052, 262] width 75 height 20
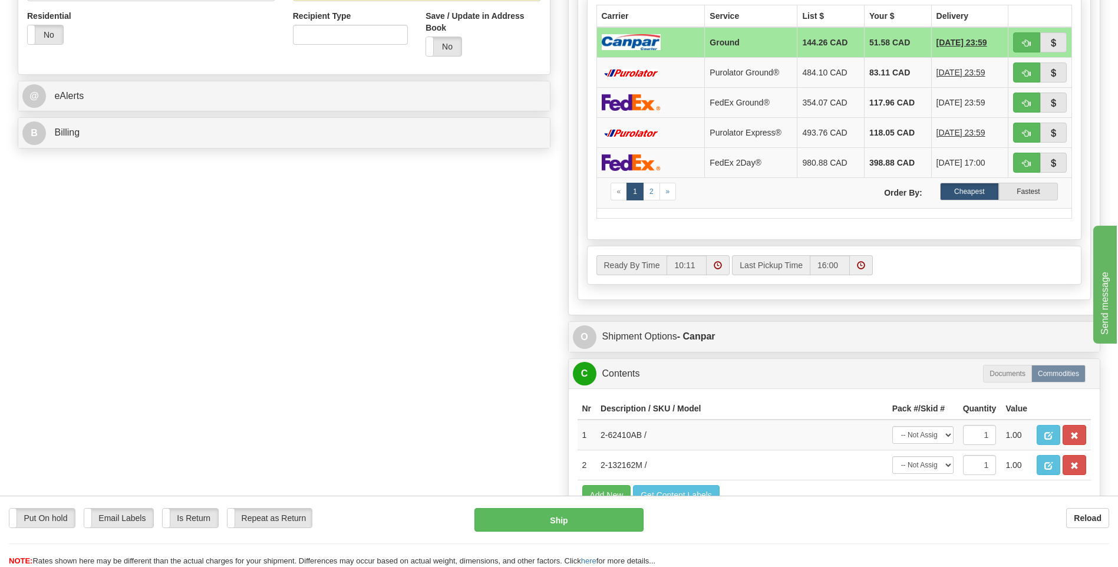
scroll to position [470, 0]
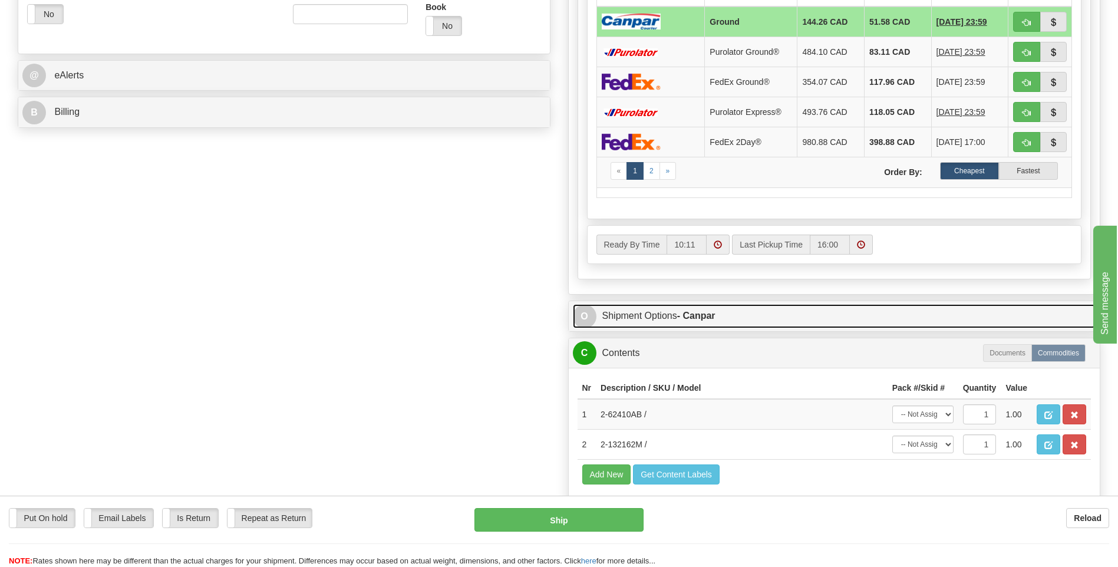
click at [622, 312] on link "O Shipment Options - Canpar" at bounding box center [834, 316] width 523 height 24
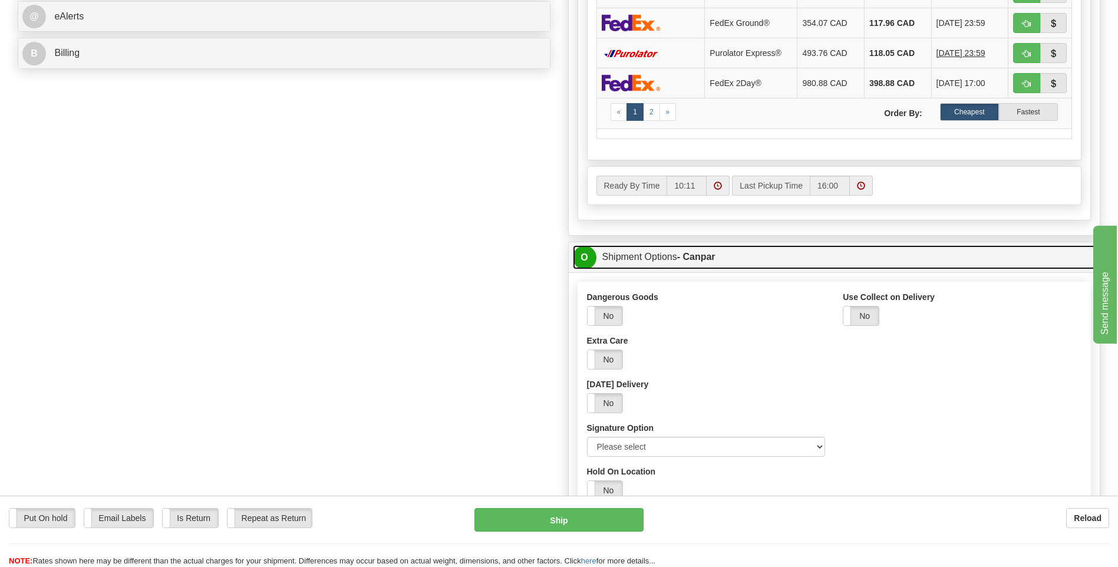
scroll to position [646, 0]
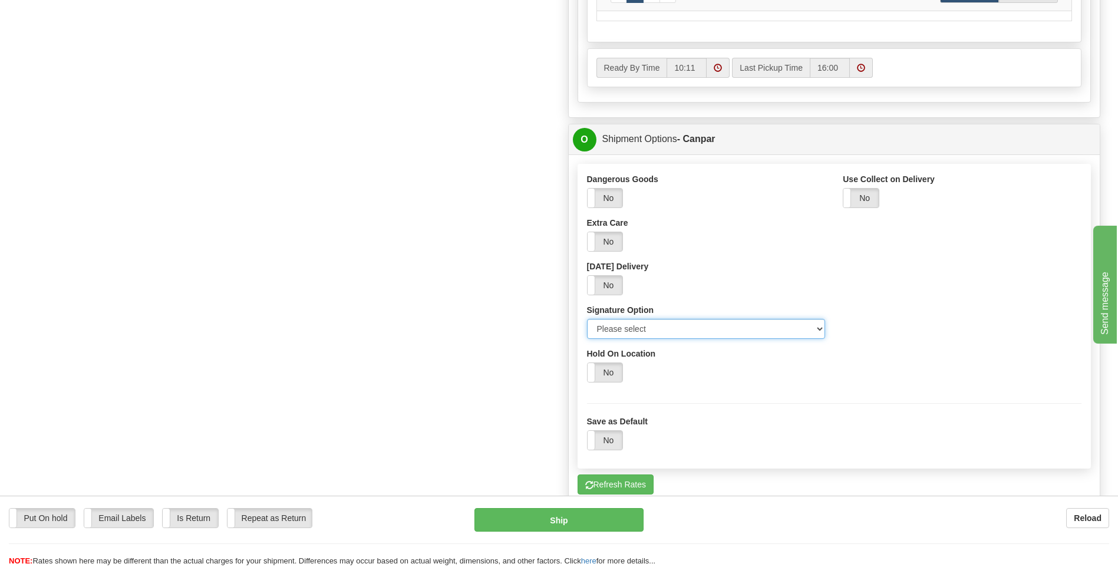
click at [668, 336] on select "Please select No Signature Required Signature Required Adult Signature" at bounding box center [706, 329] width 239 height 20
select select "3"
click at [587, 319] on select "Please select No Signature Required Signature Required Adult Signature" at bounding box center [706, 329] width 239 height 20
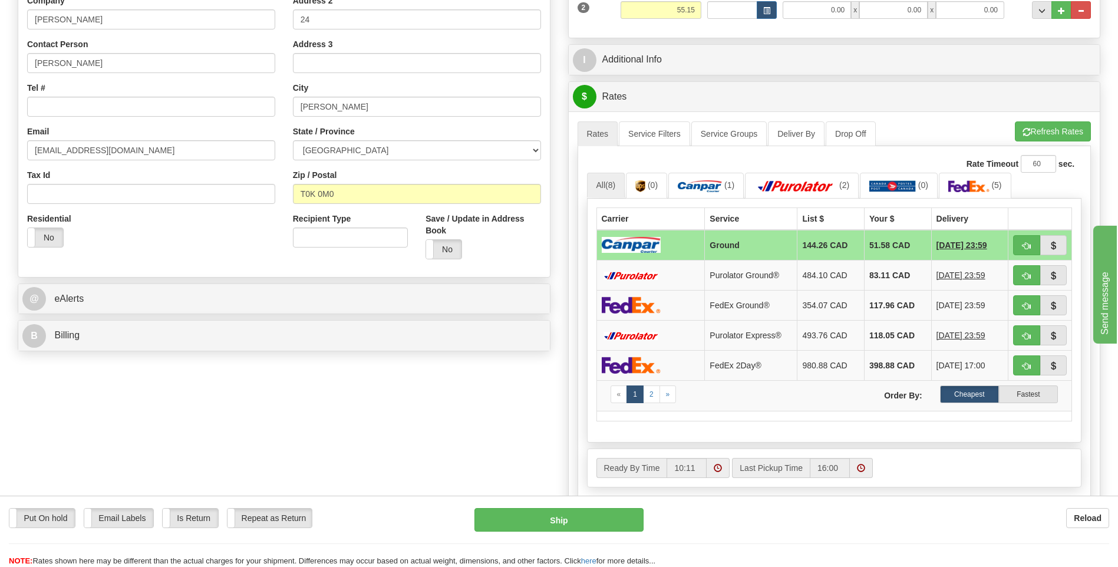
scroll to position [234, 0]
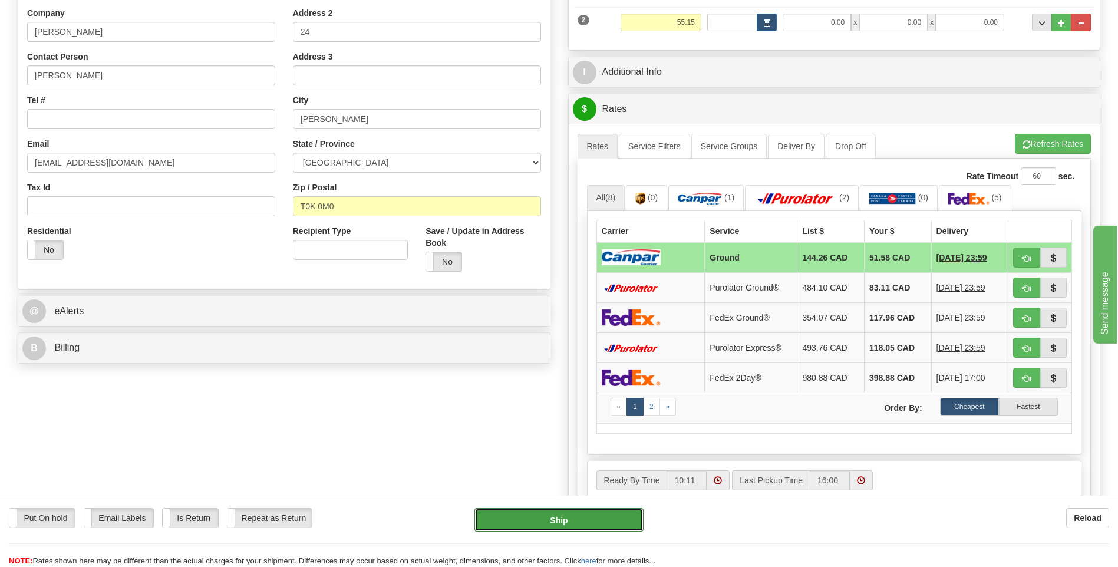
click at [530, 518] on button "Ship" at bounding box center [558, 520] width 169 height 24
type input "1"
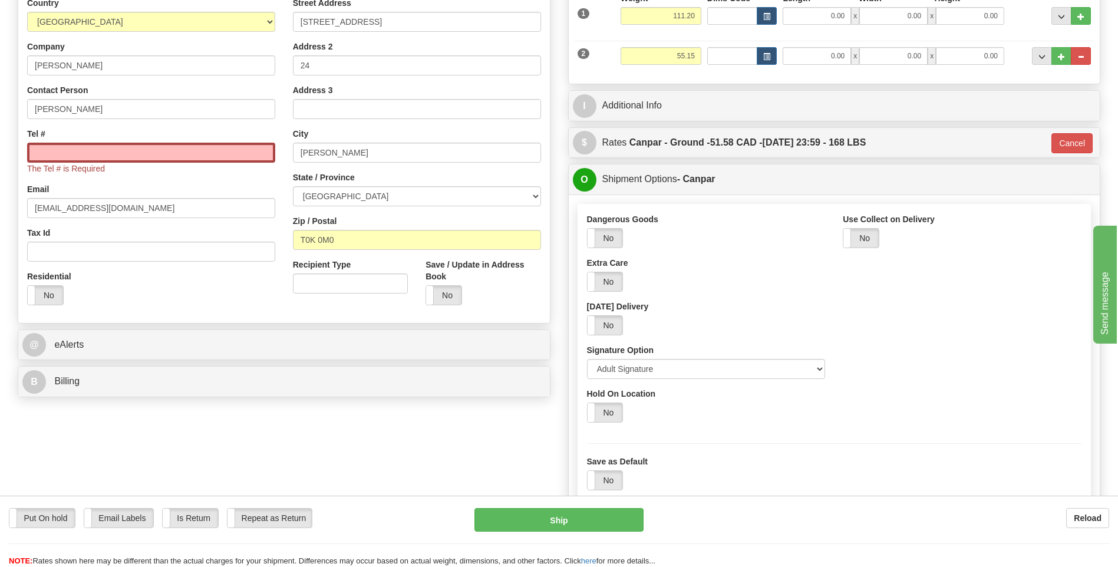
scroll to position [57, 0]
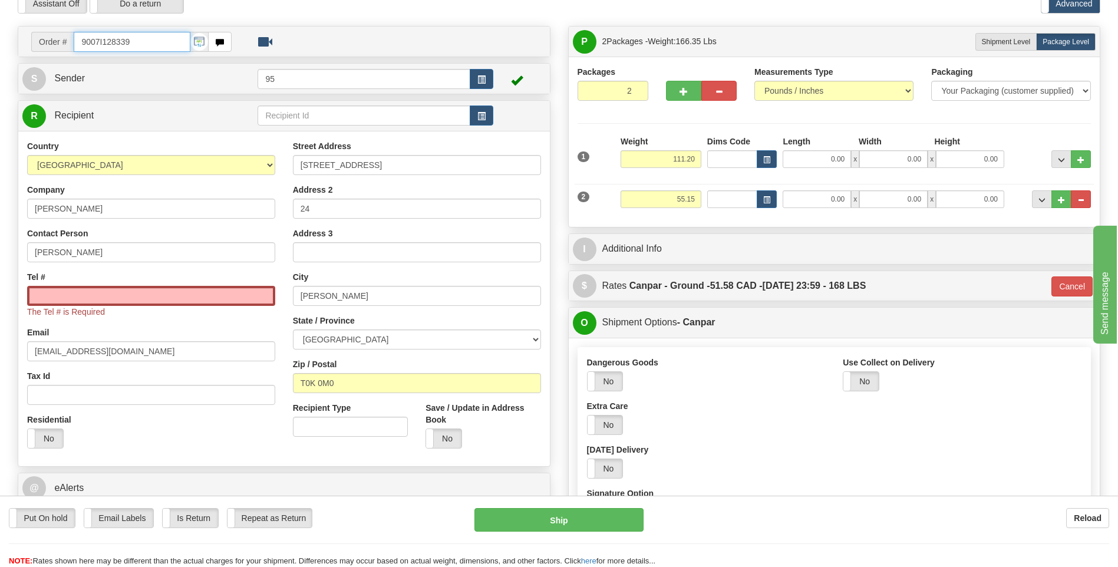
drag, startPoint x: 137, startPoint y: 41, endPoint x: 0, endPoint y: 23, distance: 137.8
click at [0, 23] on html "Training Course Close Toggle navigation Settings Shipping Preferences New Sende…" at bounding box center [559, 226] width 1118 height 567
click at [68, 299] on input "Tel #" at bounding box center [151, 296] width 248 height 20
paste input "9007I128339"
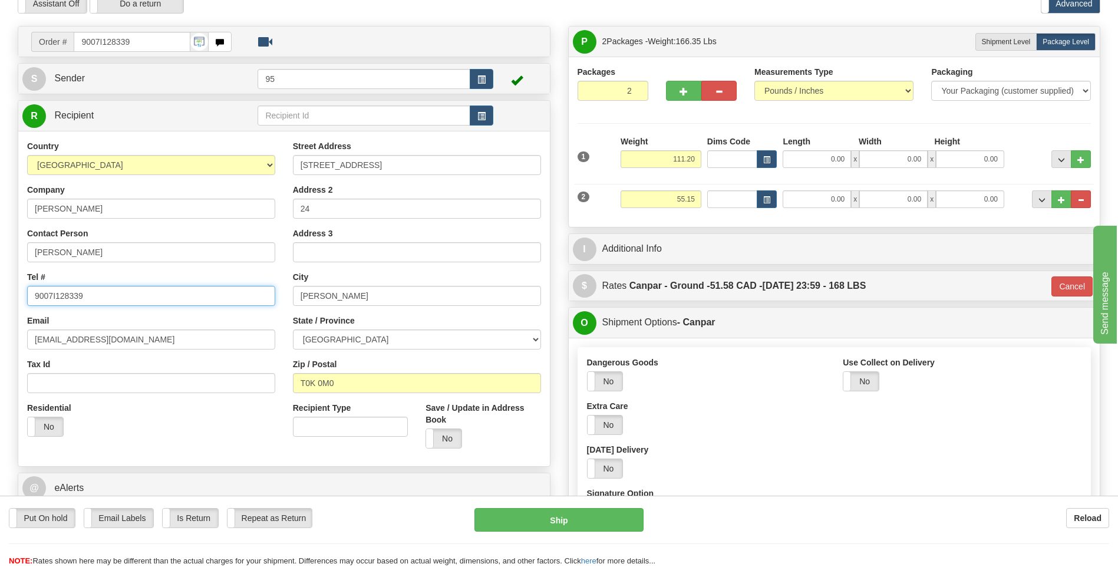
drag, startPoint x: 95, startPoint y: 292, endPoint x: -2, endPoint y: 293, distance: 97.2
click at [0, 293] on html "Training Course Close Toggle navigation Settings Shipping Preferences New Sende…" at bounding box center [559, 226] width 1118 height 567
paste input "403 563-0671"
type input "403 563-0671"
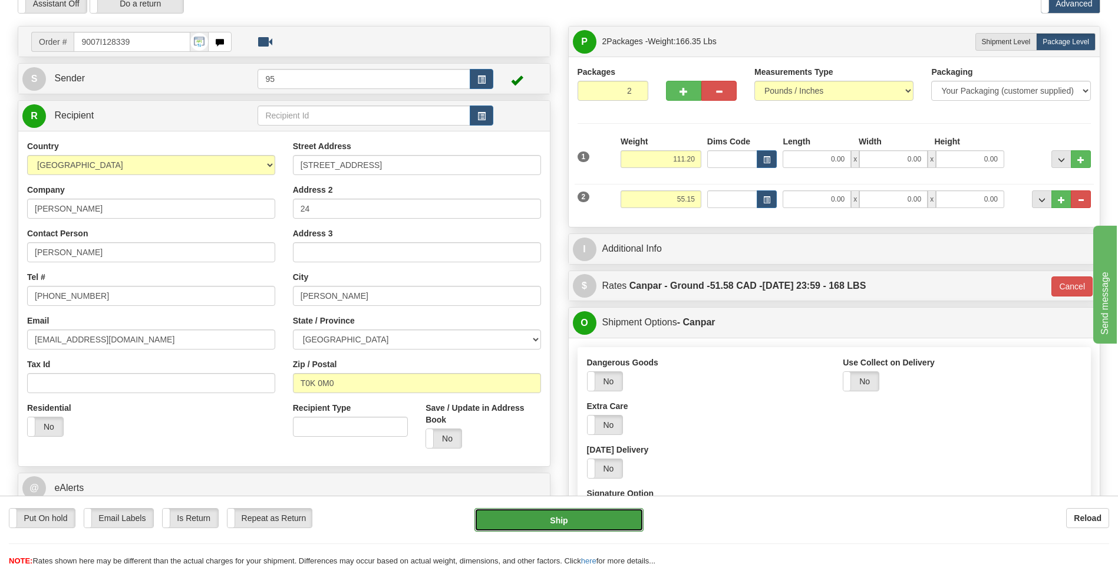
click at [522, 521] on button "Ship" at bounding box center [558, 520] width 169 height 24
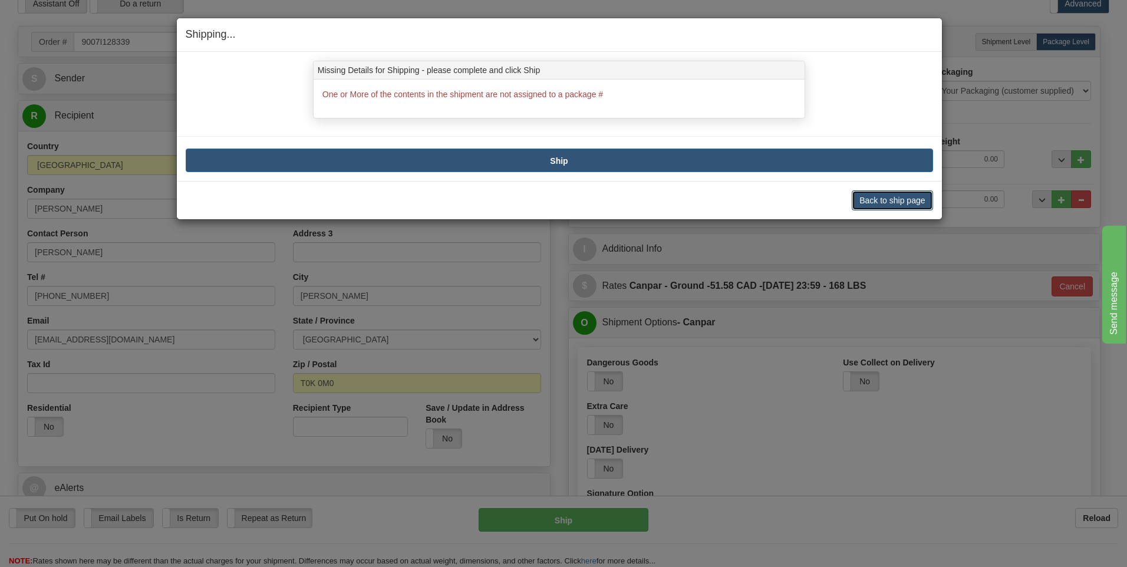
click at [896, 195] on button "Back to ship page" at bounding box center [891, 200] width 81 height 20
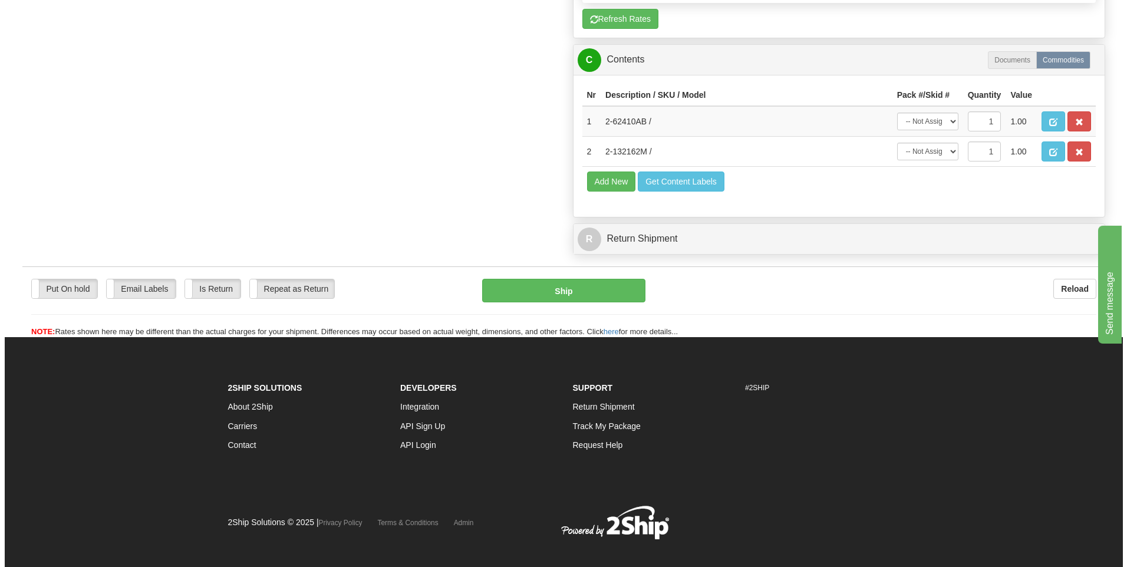
scroll to position [721, 0]
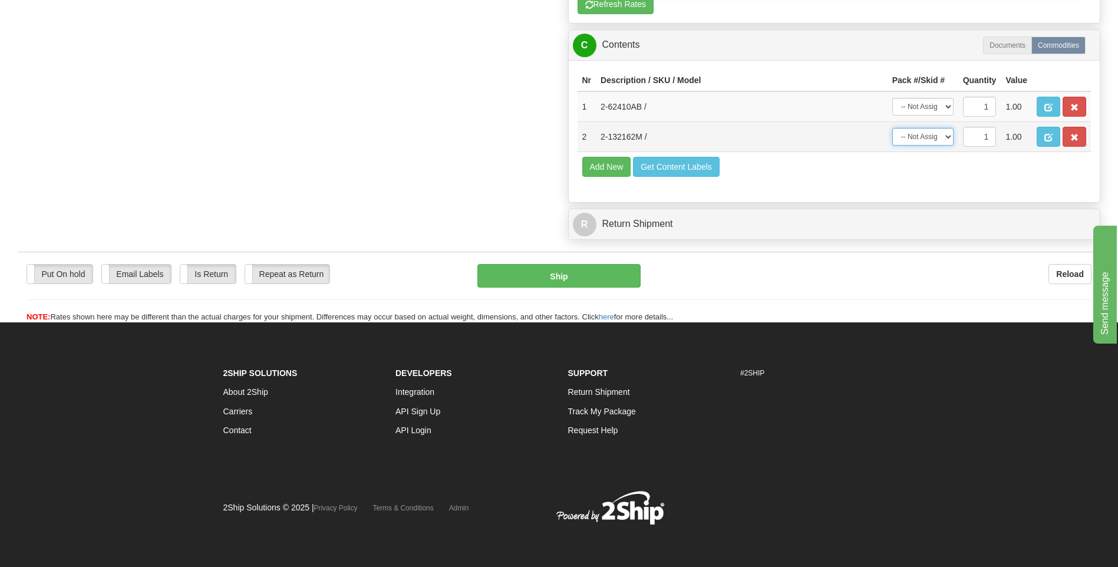
click at [946, 137] on select "-- Not Assigned -- Package 1 Package 2" at bounding box center [922, 137] width 61 height 18
select select "1"
click at [892, 128] on select "-- Not Assigned -- Package 1 Package 2" at bounding box center [922, 137] width 61 height 18
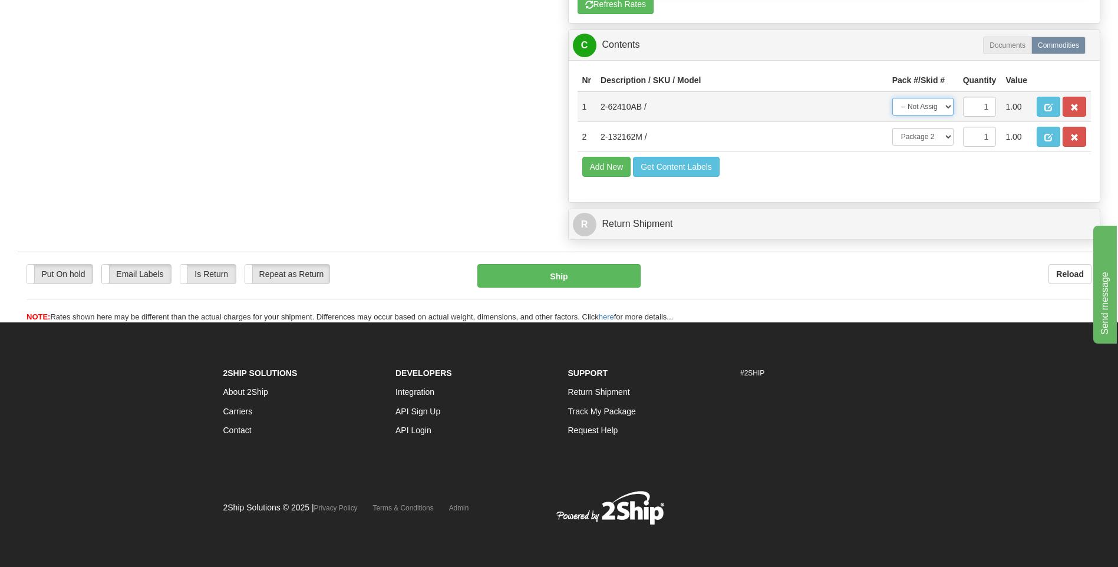
click at [945, 106] on select "-- Not Assigned -- Package 1 Package 2" at bounding box center [922, 107] width 61 height 18
select select "0"
click at [892, 98] on select "-- Not Assigned -- Package 1 Package 2" at bounding box center [922, 107] width 61 height 18
click at [531, 278] on button "Ship" at bounding box center [558, 276] width 163 height 24
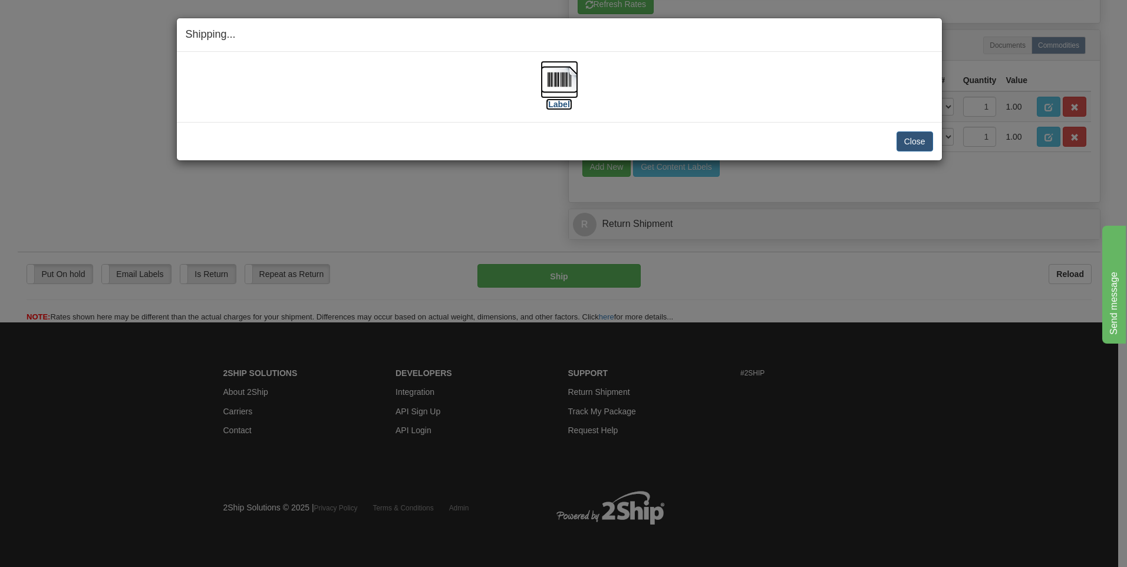
click at [560, 81] on img at bounding box center [559, 80] width 38 height 38
click at [923, 138] on button "Close" at bounding box center [914, 141] width 37 height 20
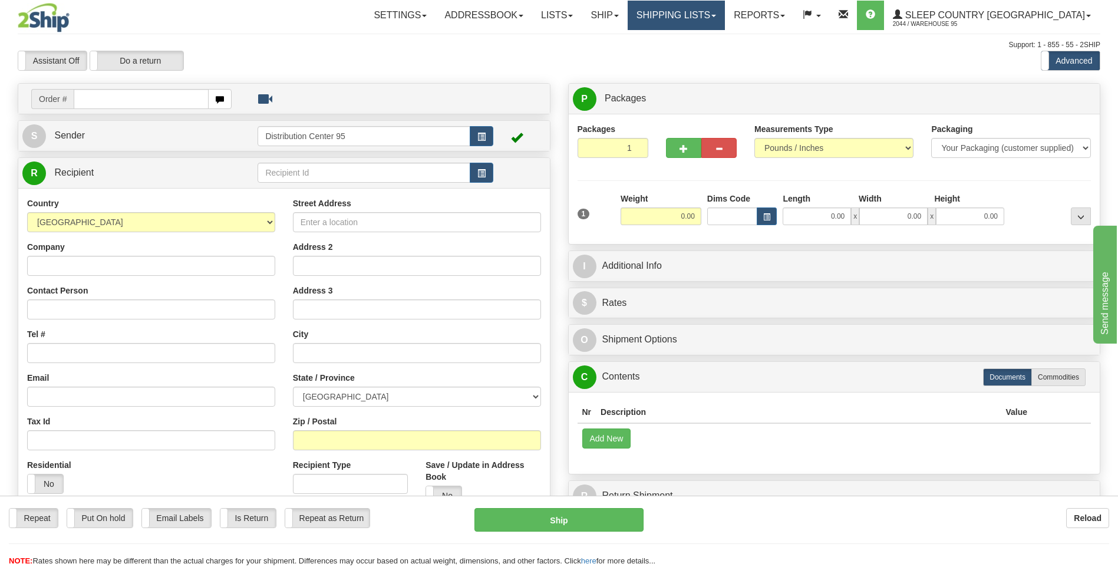
click at [715, 16] on link "Shipping lists" at bounding box center [676, 15] width 97 height 29
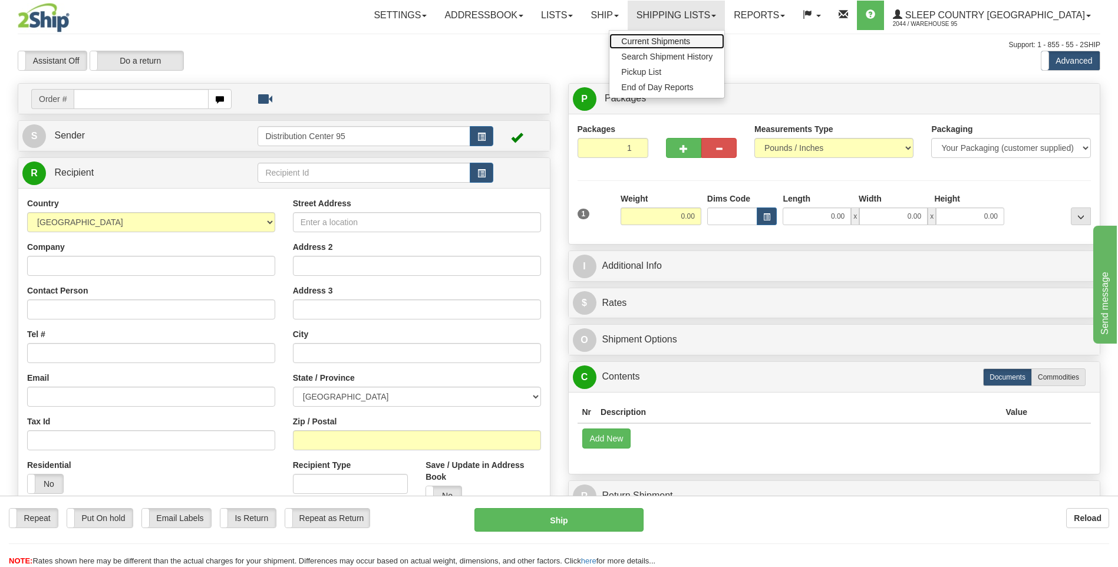
click at [690, 41] on span "Current Shipments" at bounding box center [655, 41] width 69 height 9
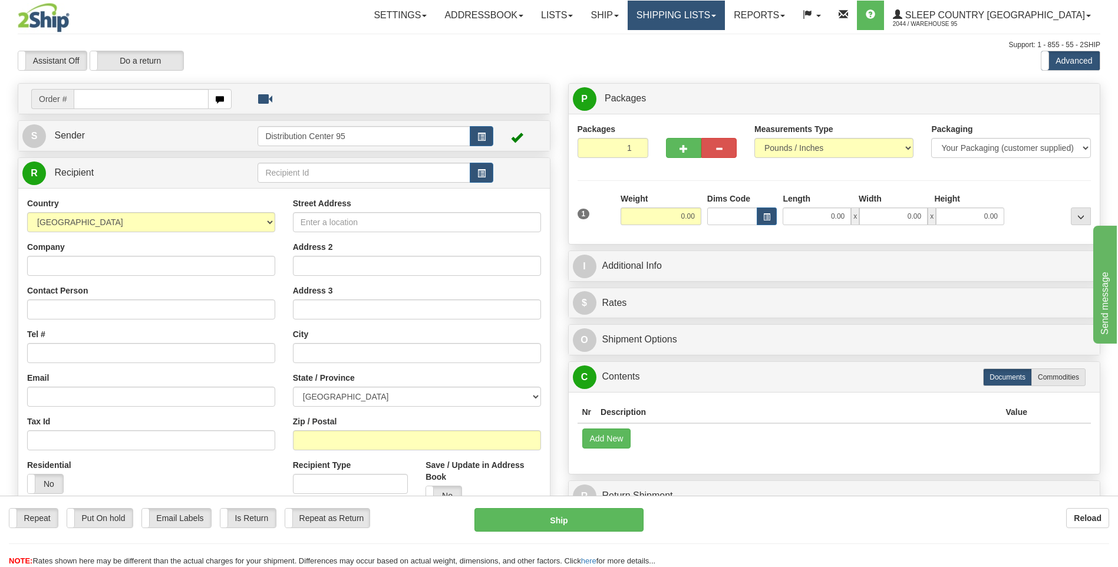
click at [725, 13] on link "Shipping lists" at bounding box center [676, 15] width 97 height 29
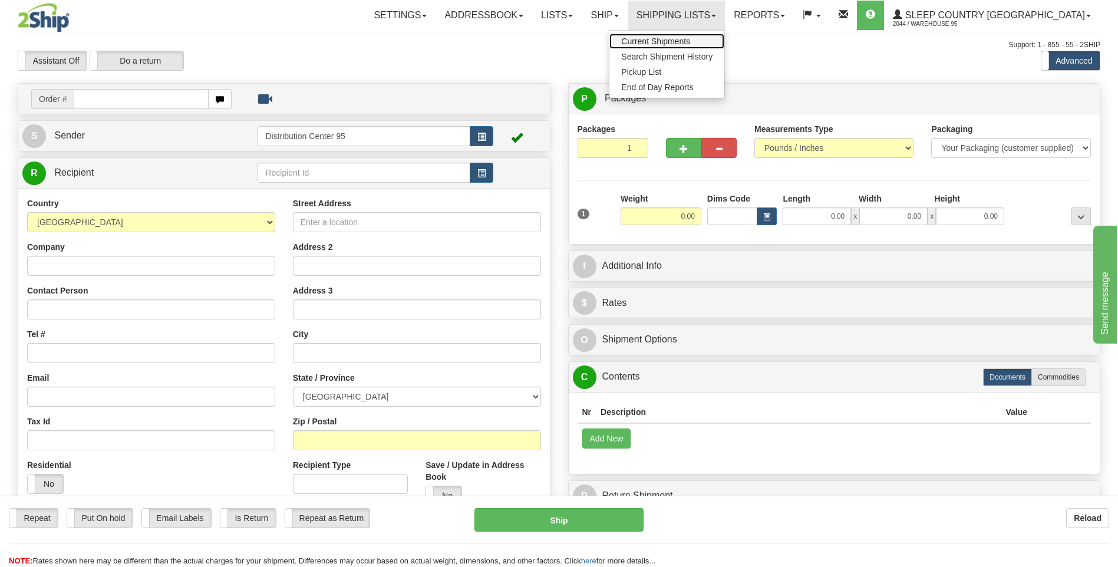
click at [690, 41] on span "Current Shipments" at bounding box center [655, 41] width 69 height 9
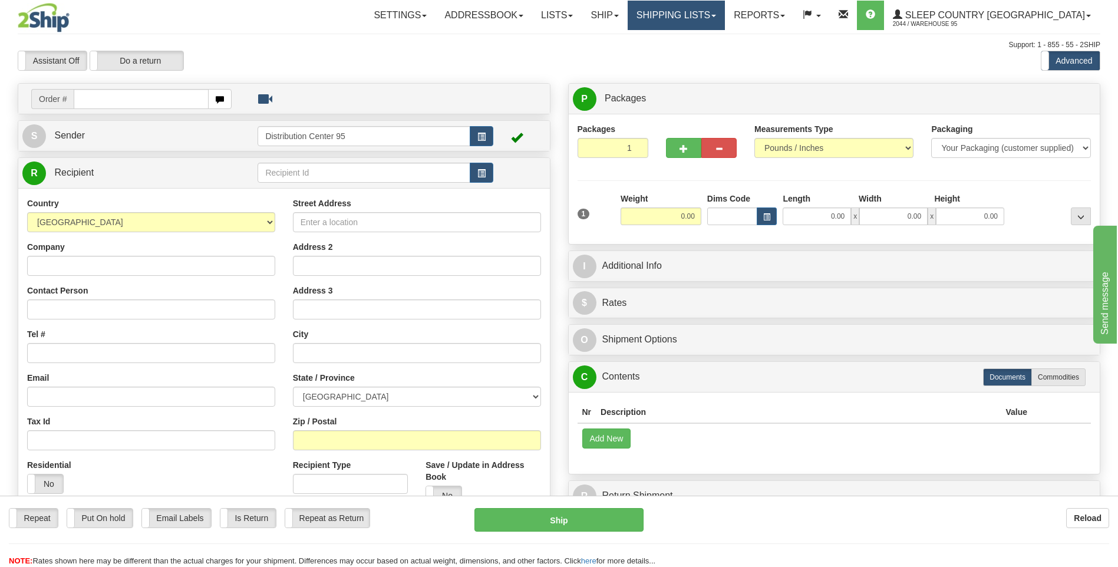
click at [725, 16] on link "Shipping lists" at bounding box center [676, 15] width 97 height 29
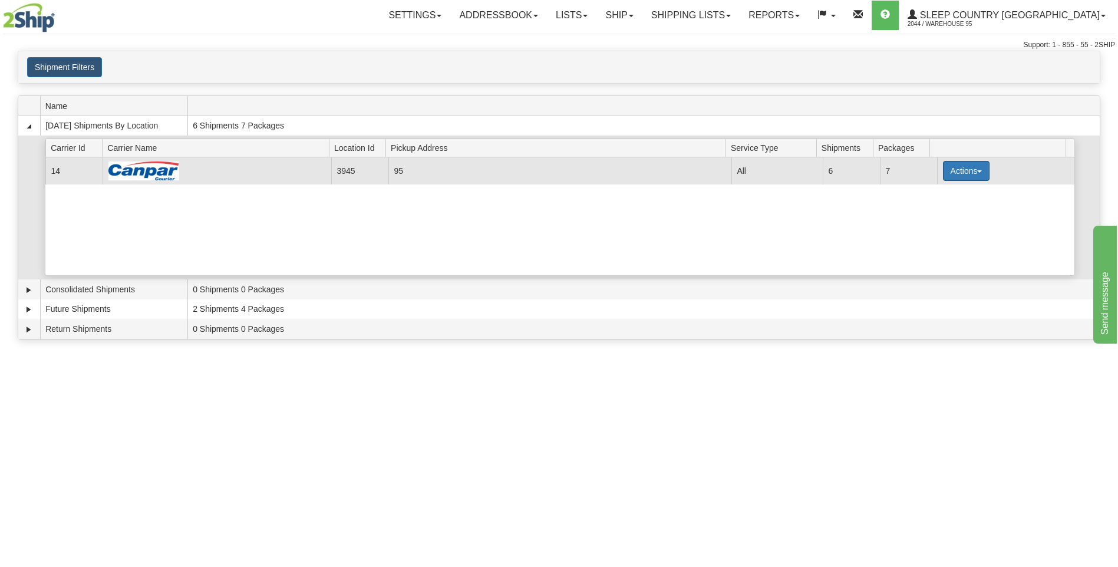
click at [963, 171] on button "Actions" at bounding box center [966, 171] width 47 height 20
click at [928, 210] on span "Close" at bounding box center [919, 208] width 27 height 8
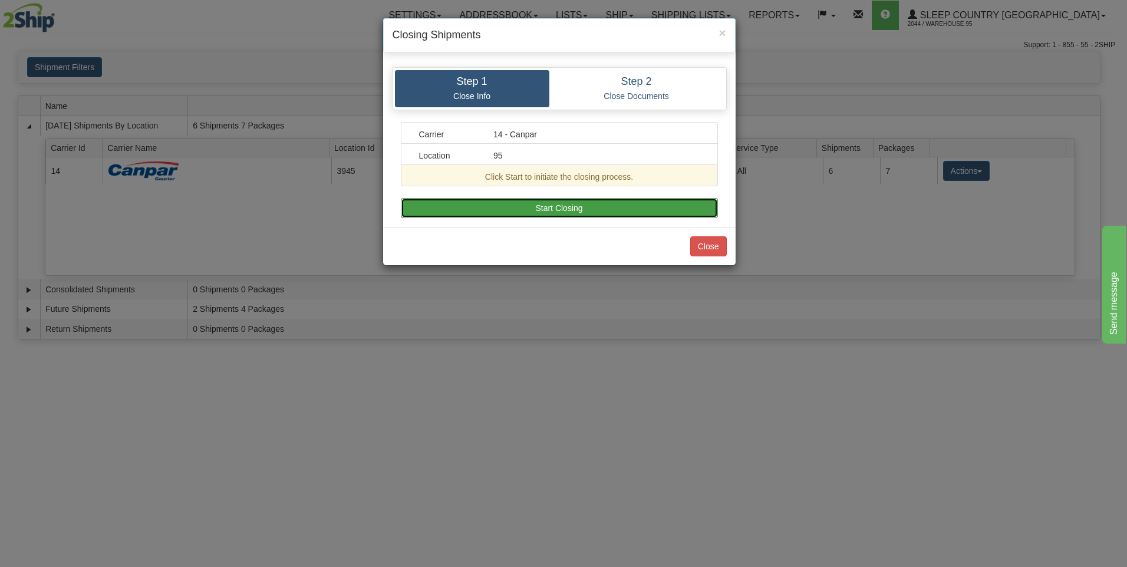
click at [559, 207] on button "Start Closing" at bounding box center [559, 208] width 317 height 20
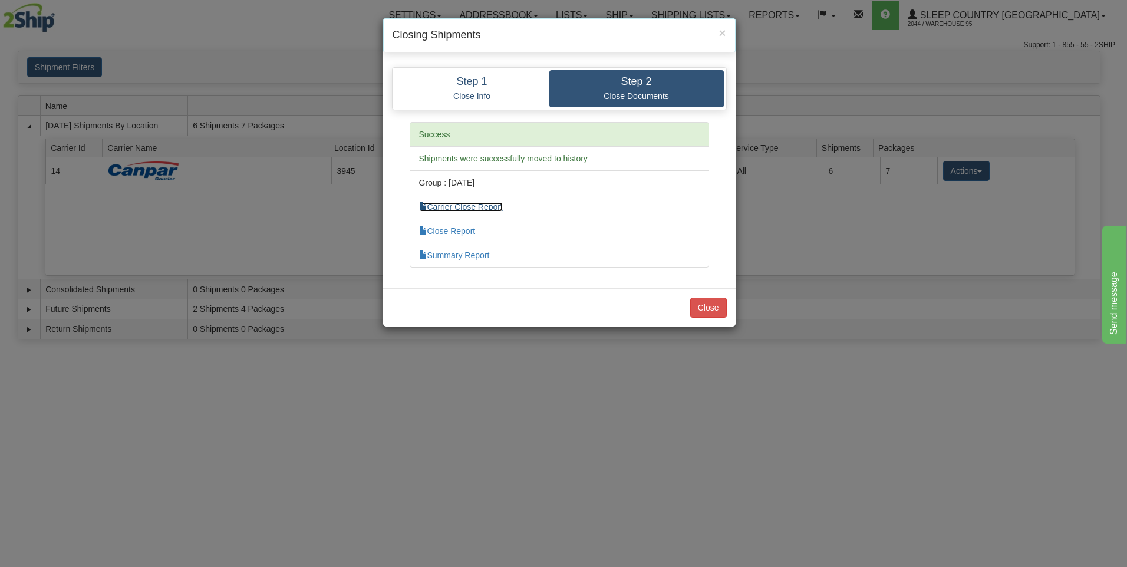
click at [479, 207] on link "Carrier Close Report" at bounding box center [461, 206] width 84 height 9
click at [458, 252] on link "Summary Report" at bounding box center [454, 254] width 71 height 9
drag, startPoint x: 709, startPoint y: 304, endPoint x: 674, endPoint y: 309, distance: 35.7
click at [691, 306] on button "Close" at bounding box center [708, 308] width 37 height 20
